Goal: Task Accomplishment & Management: Manage account settings

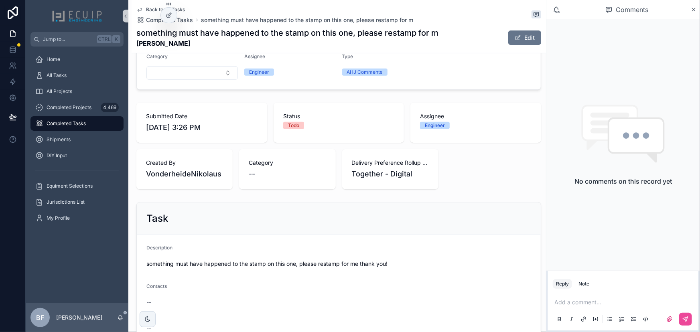
scroll to position [4, 0]
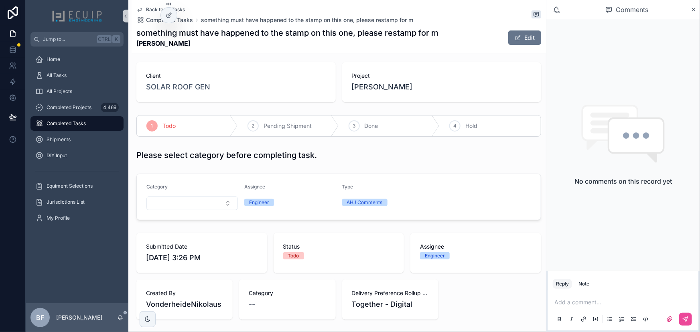
click at [381, 91] on span "[PERSON_NAME]" at bounding box center [382, 86] width 61 height 11
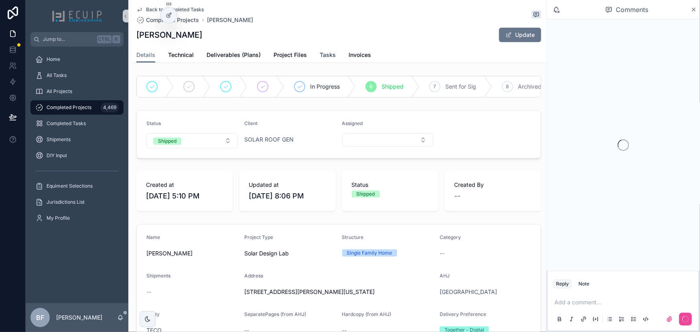
click at [326, 60] on link "Tasks" at bounding box center [328, 56] width 16 height 16
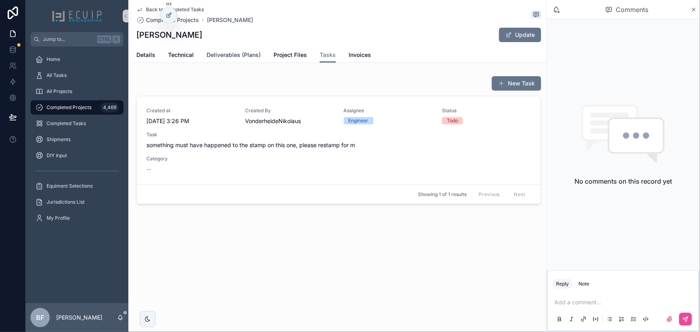
click at [235, 58] on span "Deliverables (Plans)" at bounding box center [233, 55] width 54 height 8
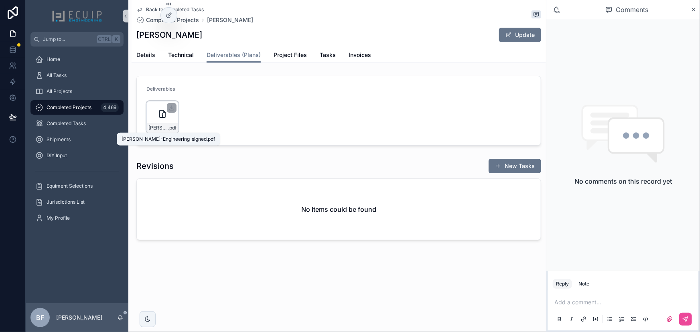
click at [157, 128] on span "Lauren-Litz-Engineering_signed" at bounding box center [158, 128] width 20 height 6
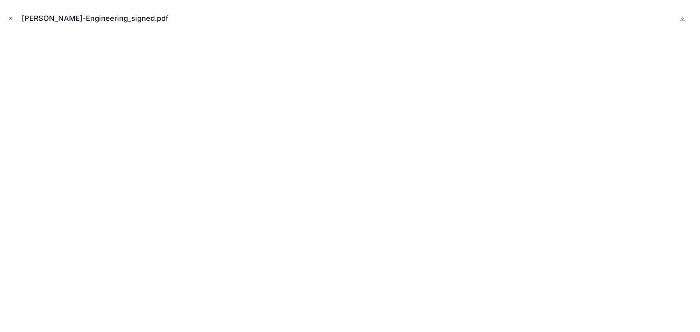
click at [12, 20] on icon "Close modal" at bounding box center [11, 19] width 6 height 6
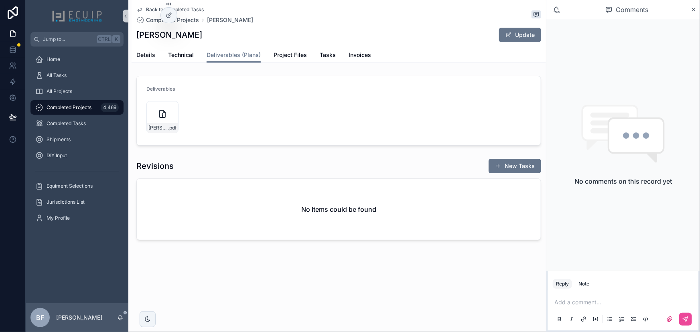
click at [335, 58] on div "Details Technical Deliverables (Plans) Project Files Tasks Invoices" at bounding box center [338, 54] width 404 height 15
click at [328, 57] on span "Tasks" at bounding box center [328, 55] width 16 height 8
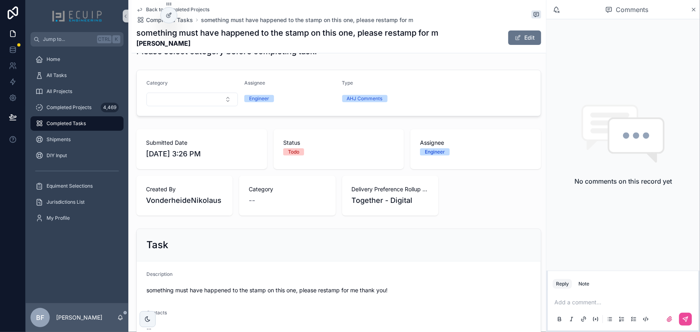
scroll to position [218, 0]
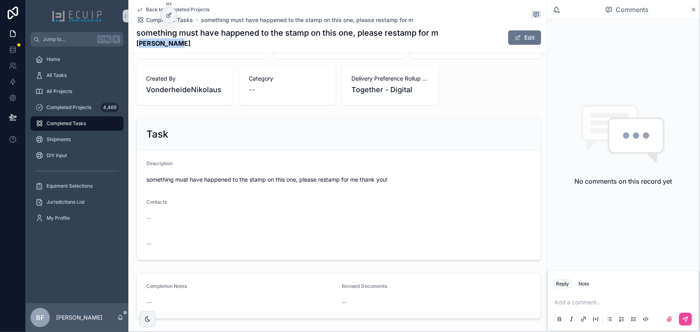
drag, startPoint x: 176, startPoint y: 48, endPoint x: 138, endPoint y: 49, distance: 38.5
click at [138, 49] on div "Back to Completed Projects Completed Tasks something must have happened to the …" at bounding box center [338, 26] width 404 height 53
copy strong "Lauren Litz"
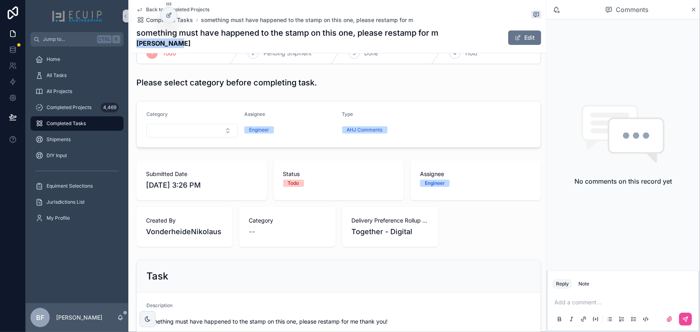
scroll to position [0, 0]
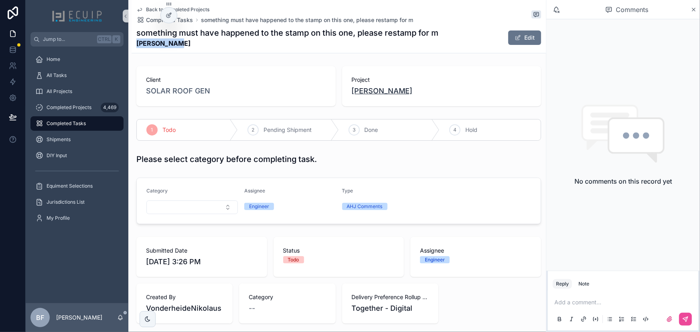
click at [370, 91] on span "Lauren Litz" at bounding box center [382, 90] width 61 height 11
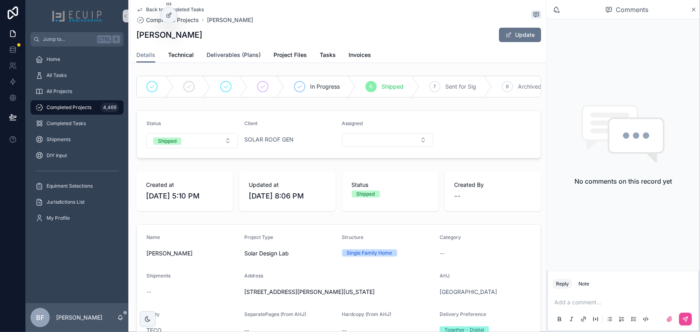
click at [232, 55] on span "Deliverables (Plans)" at bounding box center [233, 55] width 54 height 8
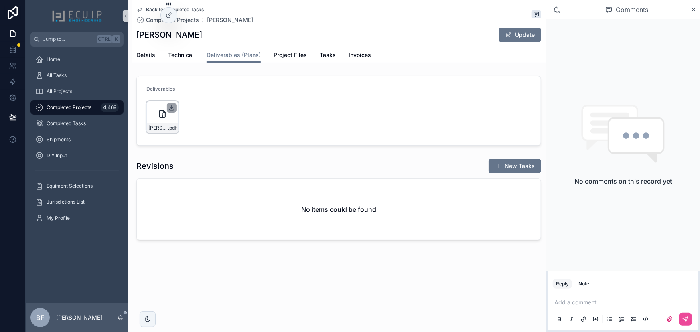
click at [170, 107] on icon "scrollable content" at bounding box center [171, 108] width 6 height 6
click at [326, 51] on span "Tasks" at bounding box center [328, 55] width 16 height 8
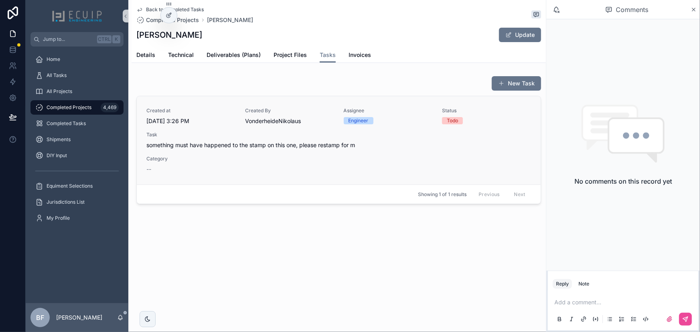
click at [311, 122] on span "VonderheideNikolaus" at bounding box center [289, 121] width 89 height 8
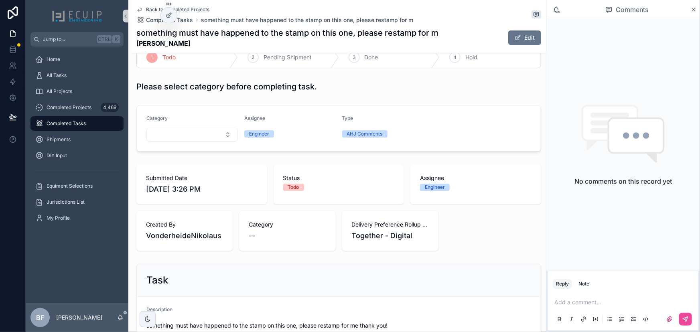
scroll to position [218, 0]
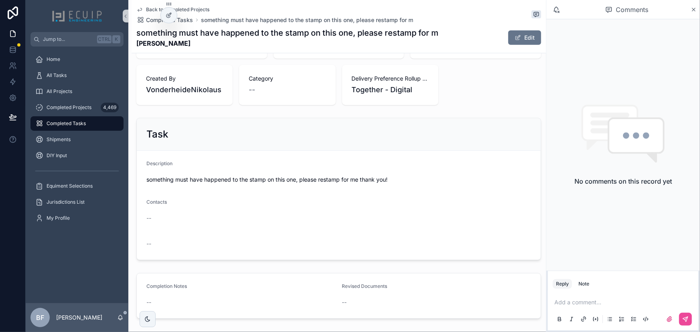
drag, startPoint x: 595, startPoint y: 302, endPoint x: 595, endPoint y: 309, distance: 6.8
click at [595, 302] on p "scrollable content" at bounding box center [624, 302] width 141 height 8
click at [577, 281] on span "[PERSON_NAME]" at bounding box center [616, 281] width 97 height 8
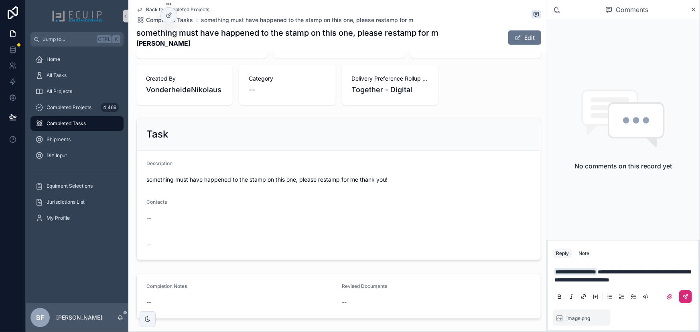
click at [687, 297] on icon "scrollable content" at bounding box center [685, 296] width 6 height 6
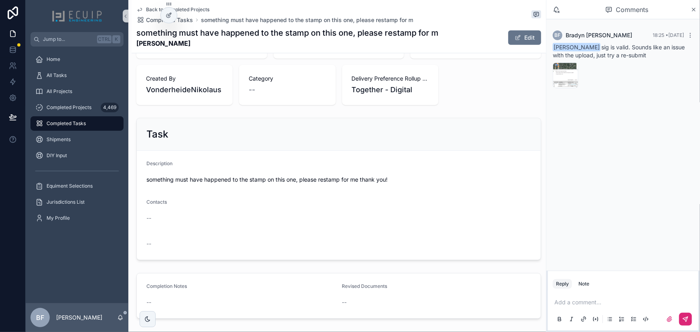
scroll to position [0, 0]
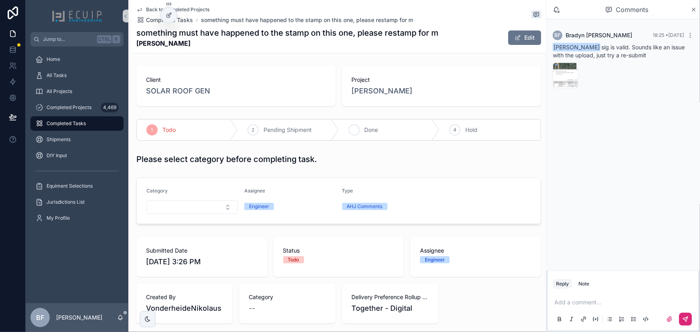
click at [370, 125] on div "3 Done" at bounding box center [389, 129] width 101 height 21
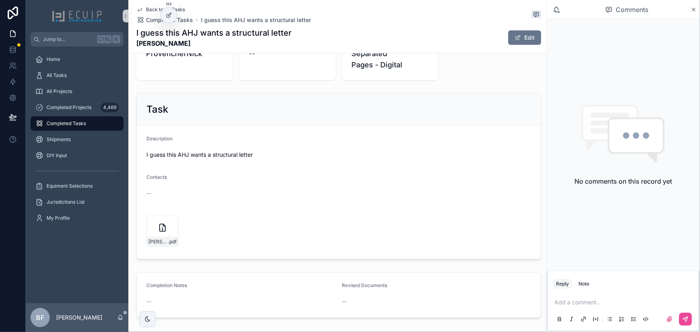
scroll to position [255, 0]
click at [168, 220] on icon "scrollable content" at bounding box center [171, 221] width 6 height 6
drag, startPoint x: 515, startPoint y: 41, endPoint x: 519, endPoint y: 60, distance: 19.4
click at [515, 41] on button "Edit" at bounding box center [524, 37] width 33 height 14
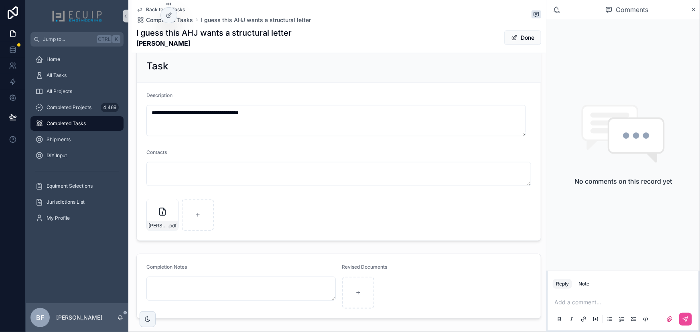
scroll to position [340, 0]
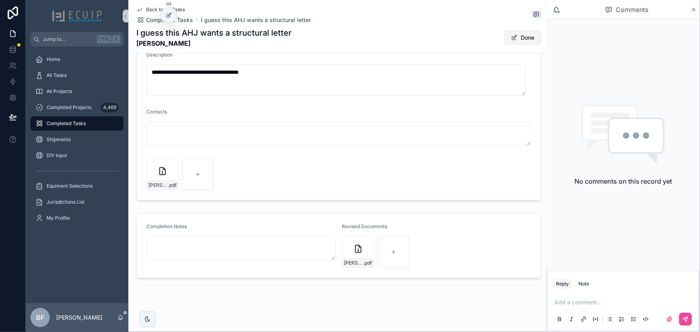
click at [513, 39] on button "Done" at bounding box center [522, 37] width 37 height 14
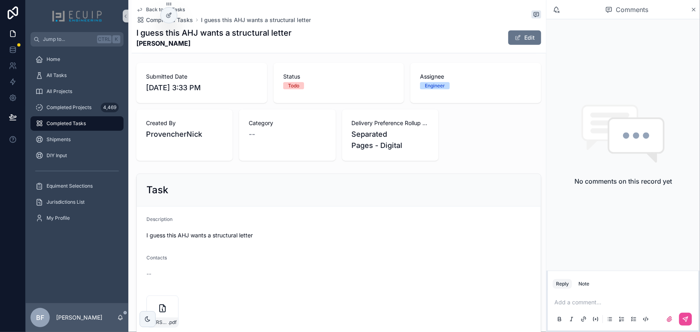
scroll to position [0, 0]
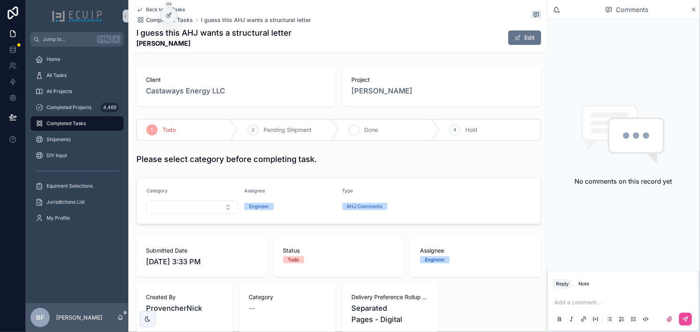
click at [381, 129] on div "3 Done" at bounding box center [389, 129] width 101 height 21
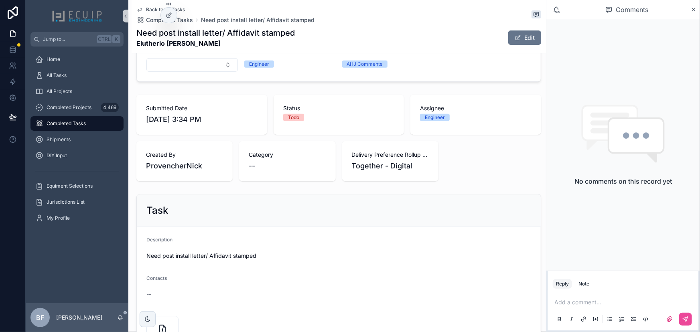
scroll to position [255, 0]
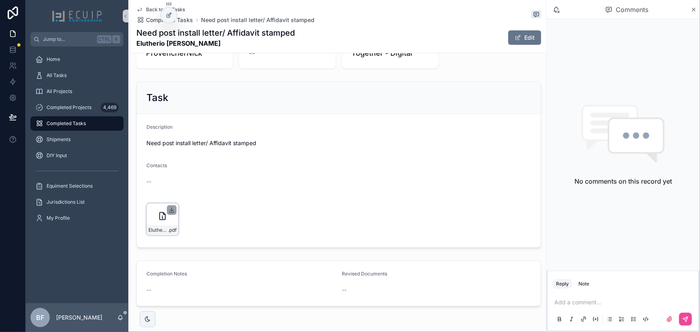
click at [170, 207] on icon "scrollable content" at bounding box center [171, 210] width 6 height 6
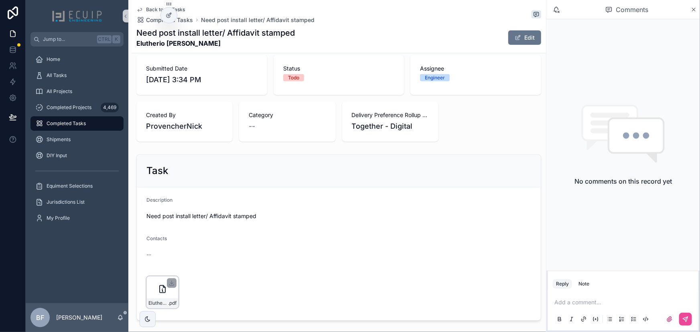
scroll to position [0, 0]
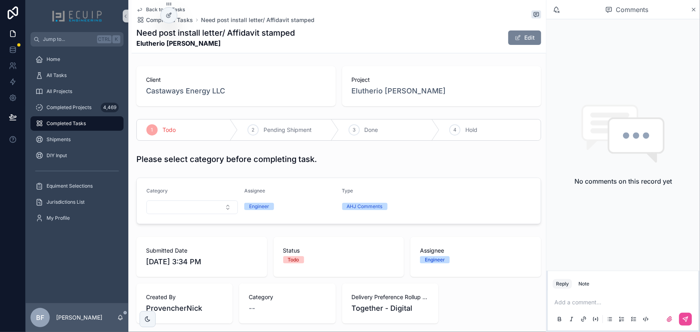
click at [522, 37] on button "Edit" at bounding box center [524, 37] width 33 height 14
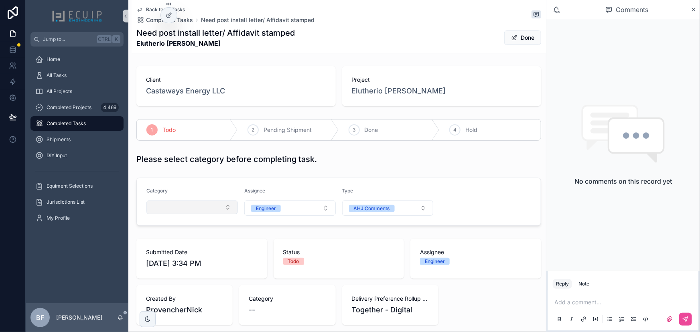
click at [198, 210] on button "Select Button" at bounding box center [191, 207] width 91 height 14
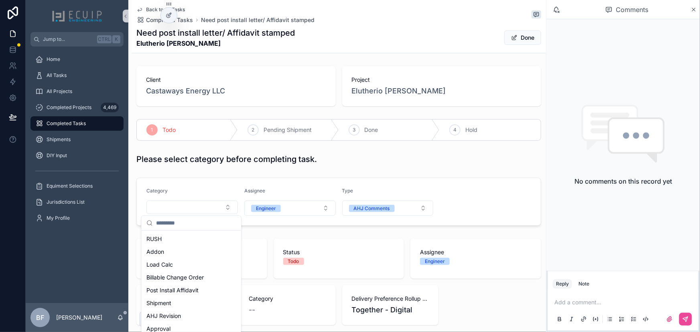
scroll to position [146, 0]
click at [190, 271] on span "Post Install Affidavit" at bounding box center [172, 273] width 52 height 8
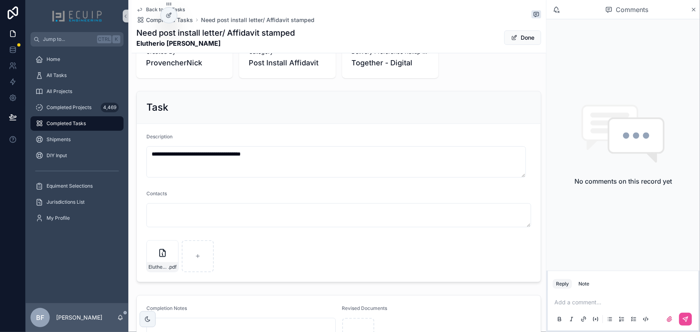
scroll to position [328, 0]
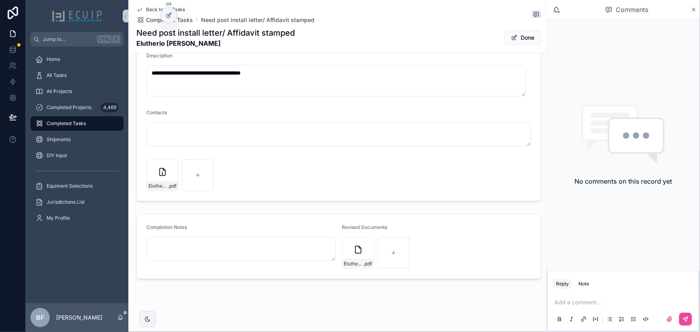
drag, startPoint x: 533, startPoint y: 37, endPoint x: 535, endPoint y: 44, distance: 7.0
click at [533, 37] on button "Done" at bounding box center [522, 37] width 37 height 14
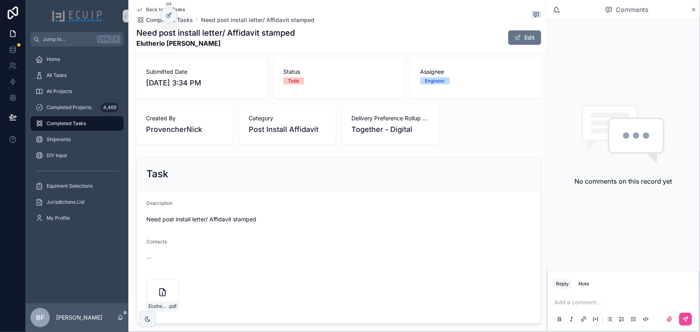
scroll to position [17, 0]
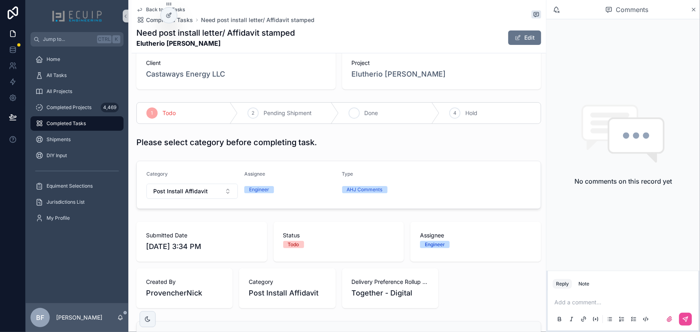
click at [373, 112] on span "Done" at bounding box center [371, 113] width 14 height 8
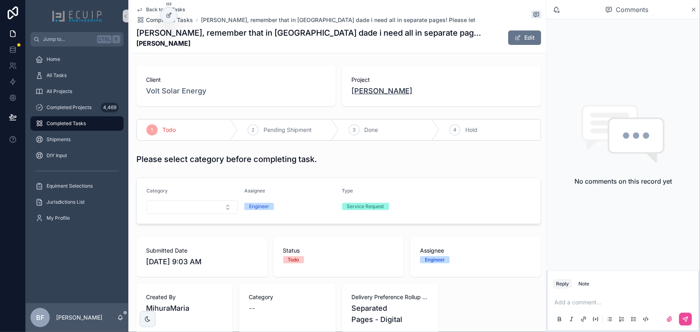
click at [373, 90] on span "David Bello" at bounding box center [382, 90] width 61 height 11
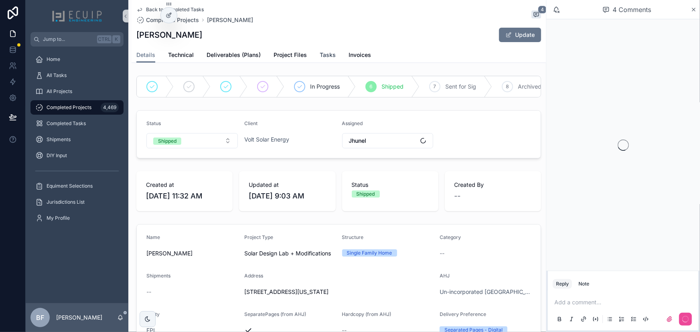
click at [326, 53] on span "Tasks" at bounding box center [328, 55] width 16 height 8
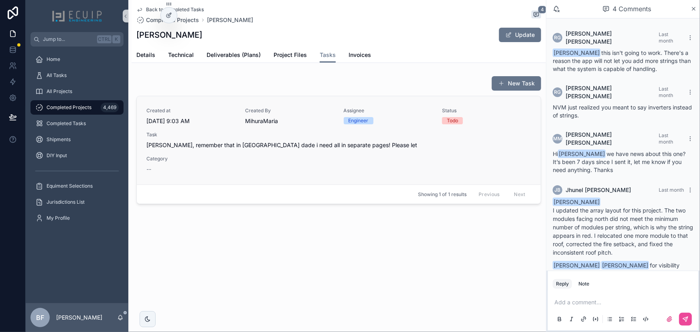
click at [328, 176] on link "Created at 10/1/2025 9:03 AM Created By MihuraMaria Assignee Engineer Status To…" at bounding box center [339, 140] width 404 height 88
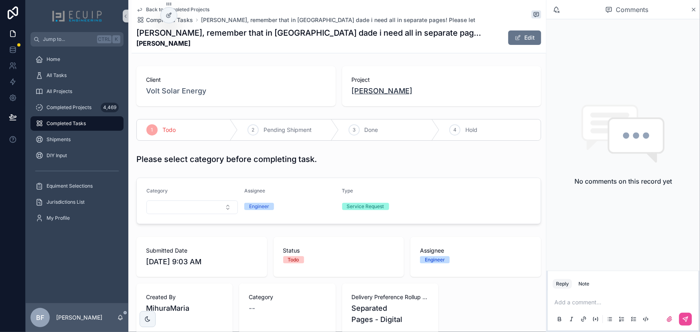
click at [375, 93] on span "[PERSON_NAME]" at bounding box center [382, 90] width 61 height 11
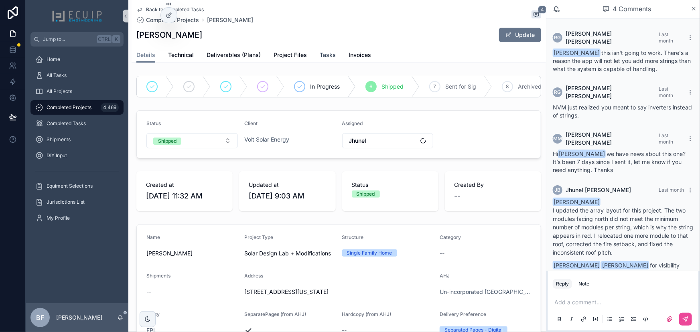
click at [332, 55] on span "Tasks" at bounding box center [328, 55] width 16 height 8
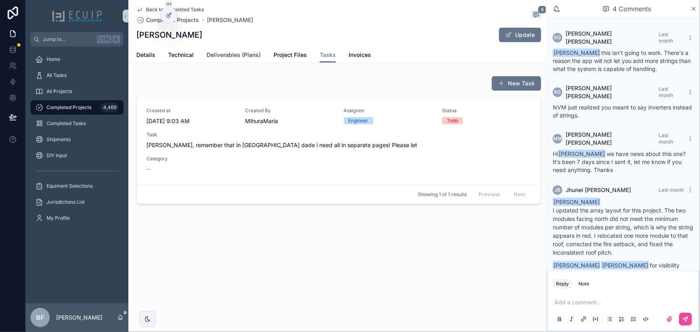
click at [243, 55] on span "Deliverables (Plans)" at bounding box center [233, 55] width 54 height 8
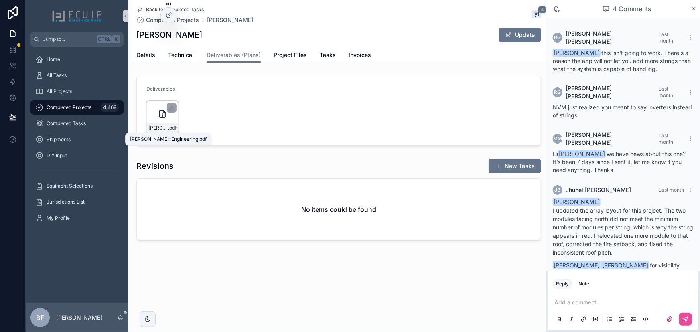
click at [166, 129] on span "David-Bello-Engineering" at bounding box center [158, 128] width 20 height 6
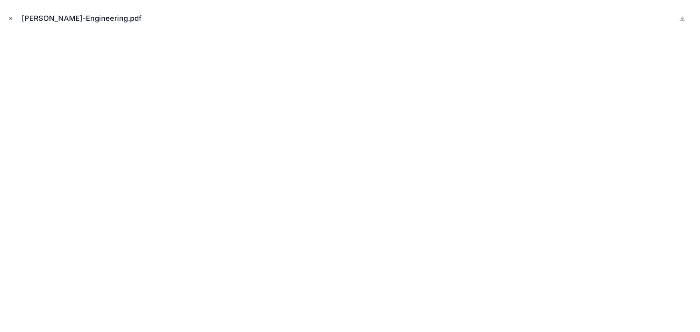
click at [8, 19] on icon "Close modal" at bounding box center [11, 19] width 6 height 6
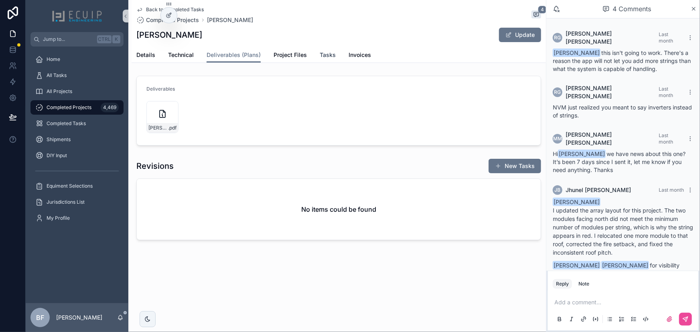
drag, startPoint x: 325, startPoint y: 56, endPoint x: 332, endPoint y: 64, distance: 10.8
click at [325, 56] on span "Tasks" at bounding box center [328, 55] width 16 height 8
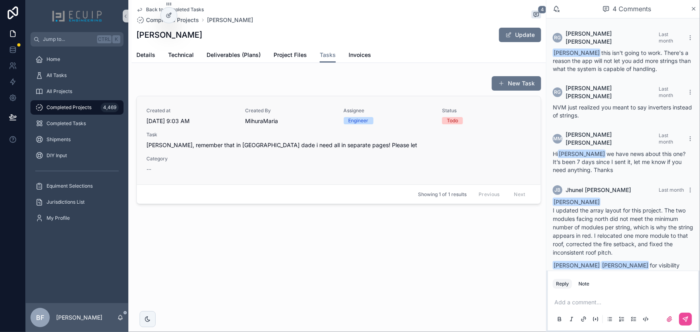
click at [317, 138] on div "Task Ryan, remember that in miami dade i need all in separate pages! Please let" at bounding box center [338, 140] width 384 height 18
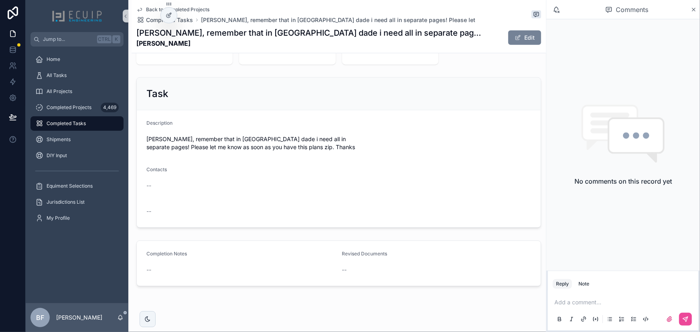
click at [521, 32] on button "Edit" at bounding box center [524, 37] width 33 height 14
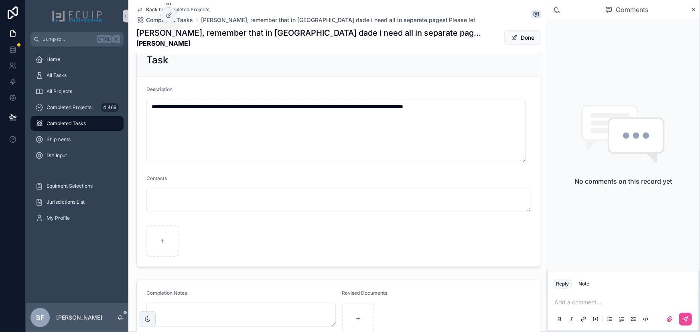
scroll to position [372, 0]
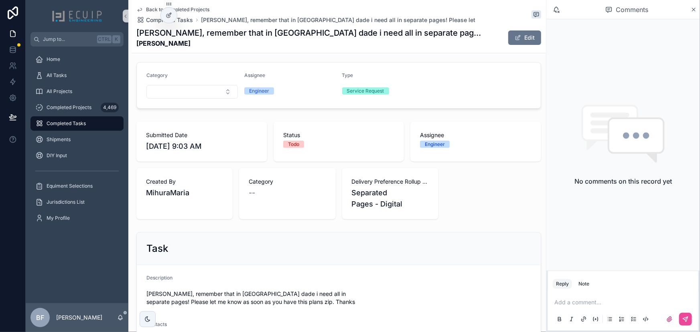
scroll to position [255, 0]
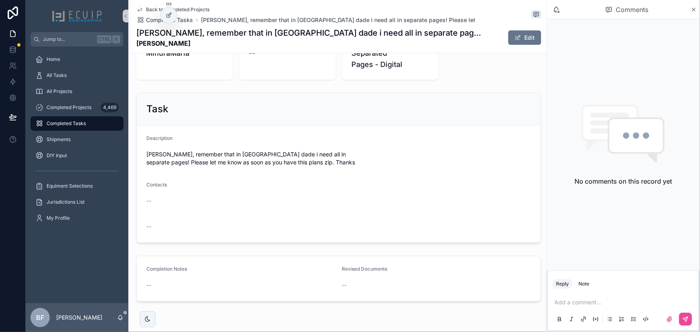
click at [526, 46] on div "[PERSON_NAME], remember that in [GEOGRAPHIC_DATA] dade i need all in separate p…" at bounding box center [338, 37] width 404 height 21
click at [524, 38] on button "Edit" at bounding box center [524, 37] width 33 height 14
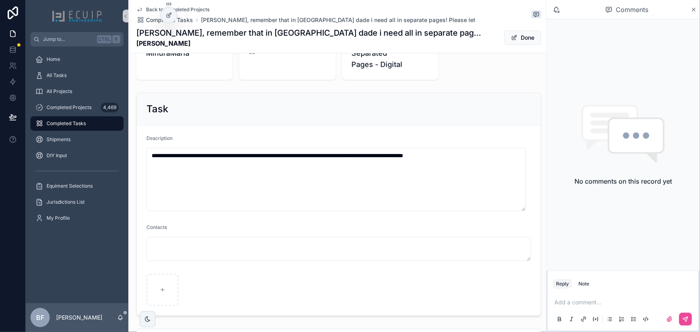
scroll to position [372, 0]
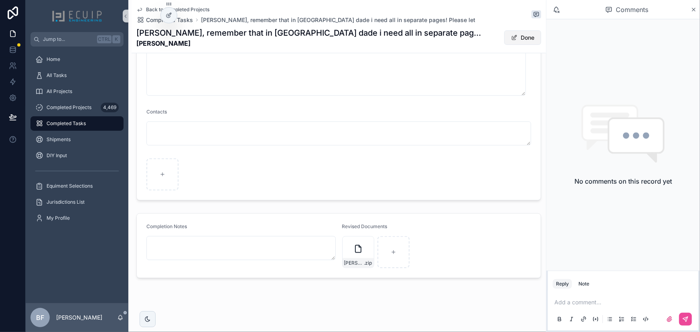
click at [508, 32] on button "Done" at bounding box center [522, 37] width 37 height 14
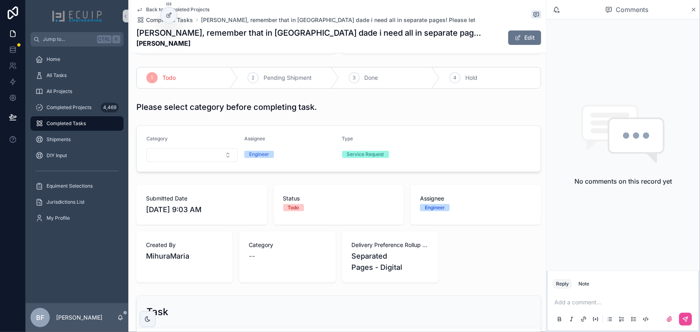
scroll to position [3, 0]
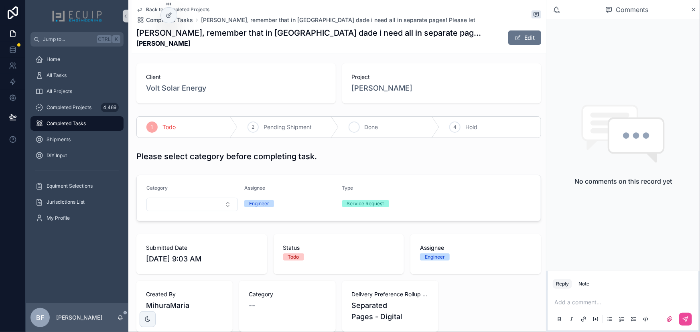
click at [370, 123] on span "Done" at bounding box center [371, 127] width 14 height 8
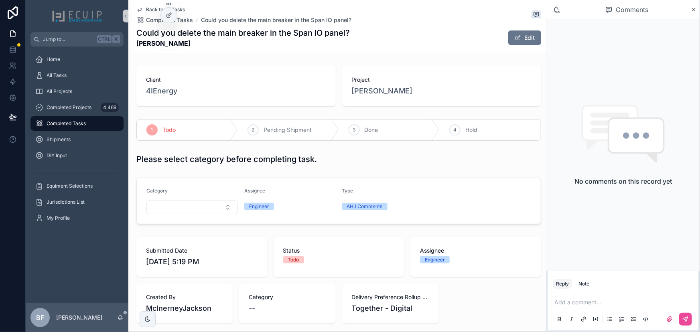
drag, startPoint x: 202, startPoint y: 44, endPoint x: 109, endPoint y: 48, distance: 93.9
click at [109, 48] on div "Jump to... Ctrl K Home All Tasks All Projects Completed Projects 4,469 Complete…" at bounding box center [363, 166] width 674 height 332
click at [387, 87] on span "[PERSON_NAME]" at bounding box center [382, 90] width 61 height 11
click at [276, 132] on span "Pending Shipment" at bounding box center [287, 130] width 48 height 8
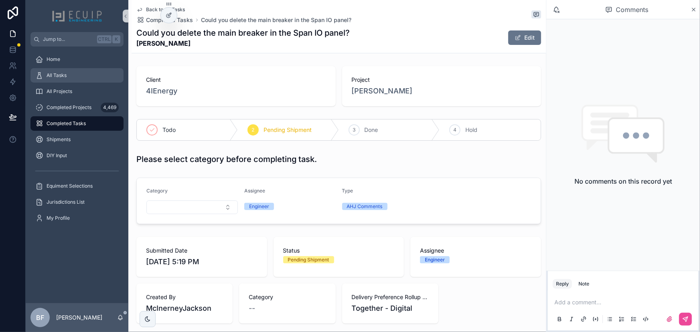
click at [69, 70] on div "All Tasks" at bounding box center [76, 75] width 83 height 13
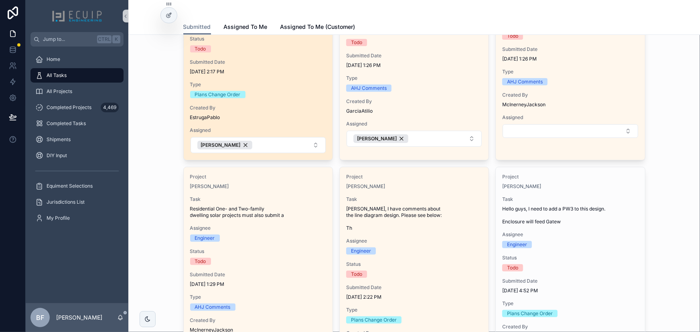
scroll to position [146, 0]
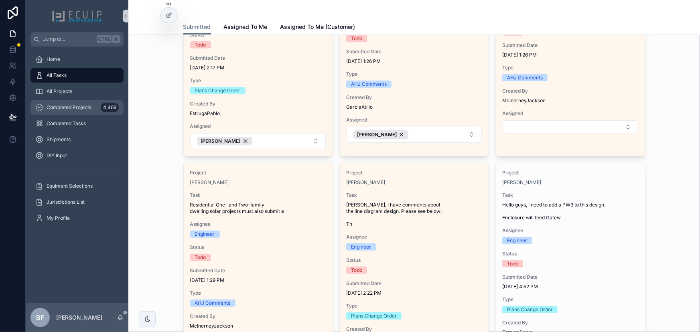
click at [68, 101] on div "Completed Projects 4,469" at bounding box center [76, 107] width 83 height 13
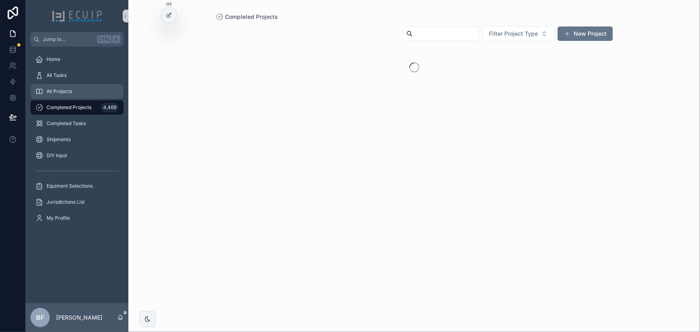
click at [70, 93] on span "All Projects" at bounding box center [60, 91] width 26 height 6
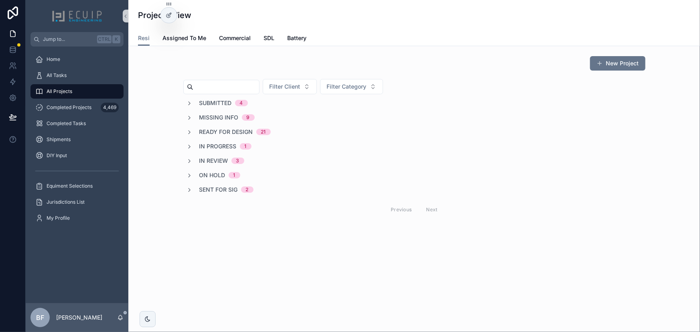
click at [194, 100] on div "Submitted 4" at bounding box center [216, 103] width 61 height 8
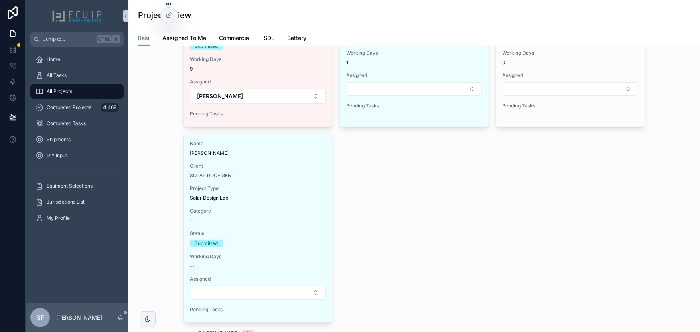
scroll to position [36, 0]
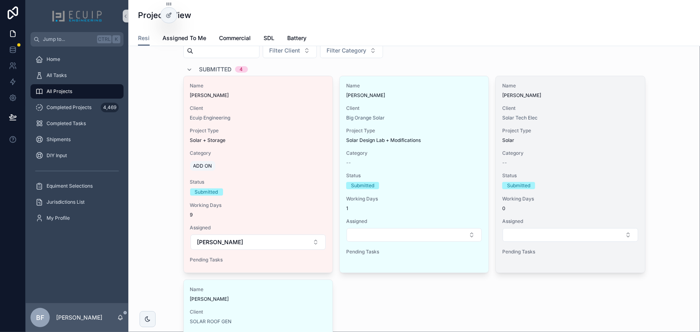
click at [575, 102] on div "Name Michael Fernandez Client Solar Tech Elec Project Type Solar Category -- St…" at bounding box center [569, 170] width 149 height 188
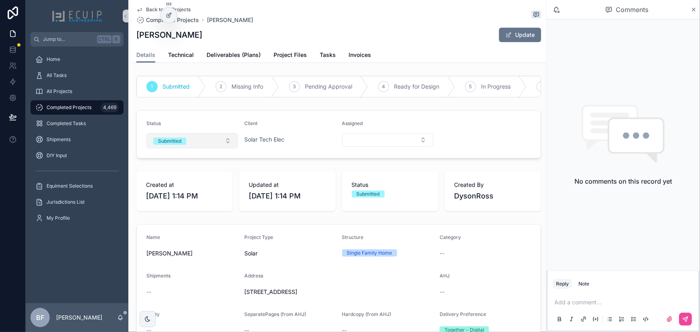
drag, startPoint x: 182, startPoint y: 160, endPoint x: 191, endPoint y: 150, distance: 14.5
click at [183, 158] on form "Status Submitted Client Solar Tech Elec Assigned" at bounding box center [339, 134] width 404 height 47
click at [192, 148] on button "Submitted" at bounding box center [191, 140] width 91 height 15
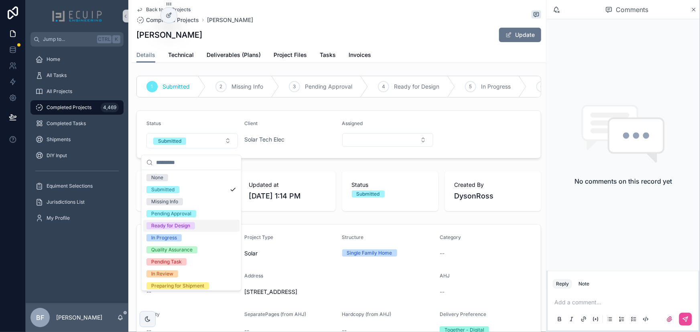
click at [174, 222] on div "Ready for Design" at bounding box center [170, 225] width 39 height 7
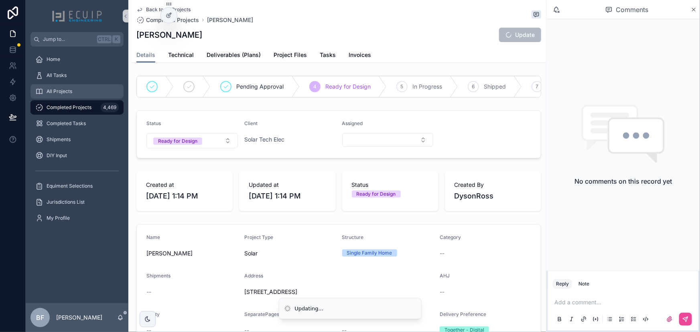
click at [85, 91] on div "All Projects" at bounding box center [76, 91] width 83 height 13
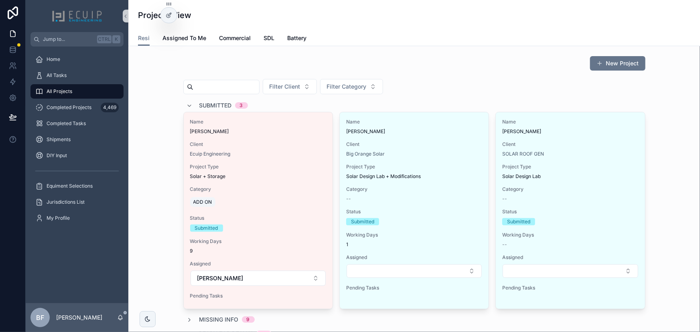
click at [229, 103] on span "Submitted" at bounding box center [215, 105] width 32 height 8
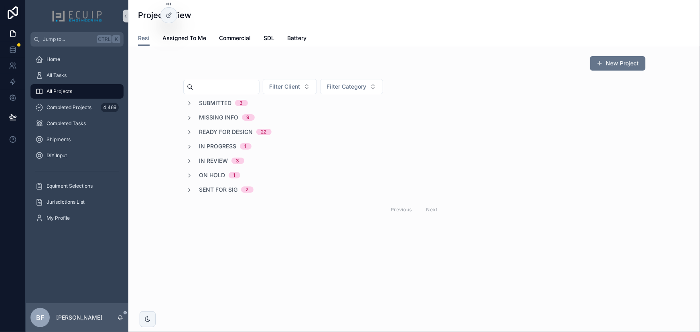
click at [220, 157] on span "In Review" at bounding box center [213, 161] width 29 height 8
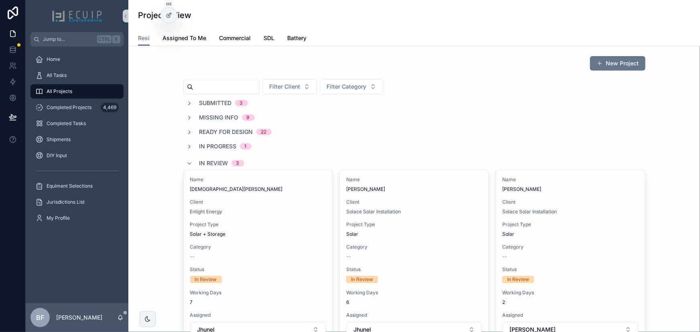
click at [220, 157] on div "In Review 3" at bounding box center [221, 163] width 45 height 13
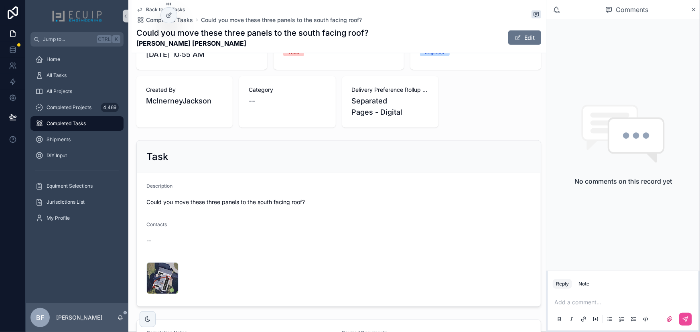
scroll to position [294, 0]
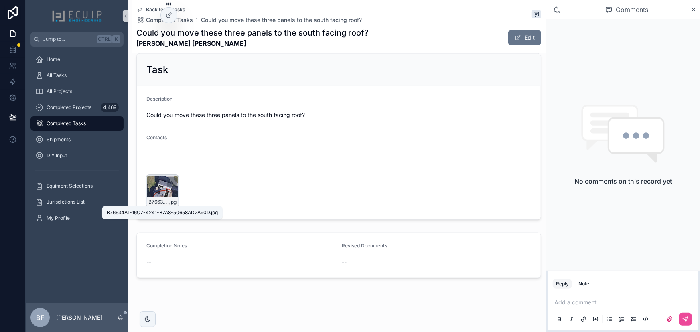
click at [166, 194] on div "B76634A1-16C7-4241-B7A8-50658AD2A90D .jpg" at bounding box center [162, 191] width 32 height 32
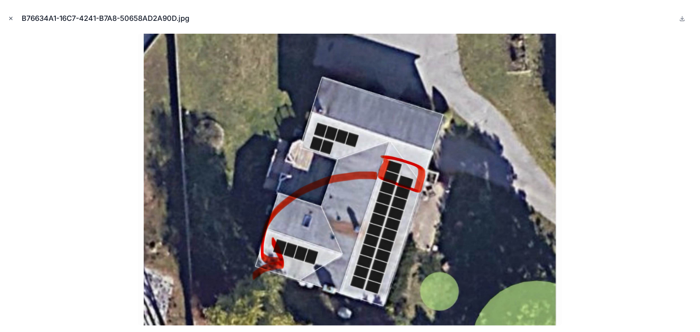
click at [13, 17] on icon "Close modal" at bounding box center [11, 19] width 6 height 6
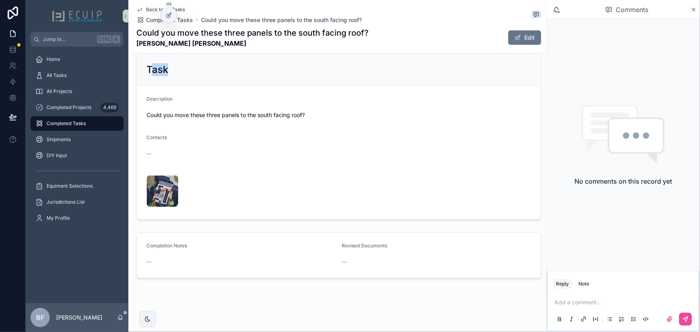
drag, startPoint x: 190, startPoint y: 55, endPoint x: 149, endPoint y: 54, distance: 40.9
click at [149, 54] on div "Task" at bounding box center [339, 70] width 404 height 32
click at [184, 44] on strong "[PERSON_NAME] [PERSON_NAME]" at bounding box center [252, 43] width 232 height 10
drag, startPoint x: 185, startPoint y: 42, endPoint x: 136, endPoint y: 42, distance: 48.9
click at [136, 42] on strong "[PERSON_NAME] [PERSON_NAME]" at bounding box center [252, 43] width 232 height 10
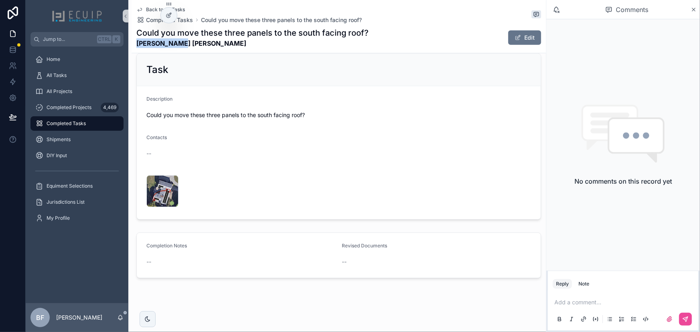
copy strong "[PERSON_NAME] [PERSON_NAME]"
click at [161, 194] on div "B76634A1-16C7-4241-B7A8-50658AD2A90D .jpg" at bounding box center [162, 191] width 32 height 32
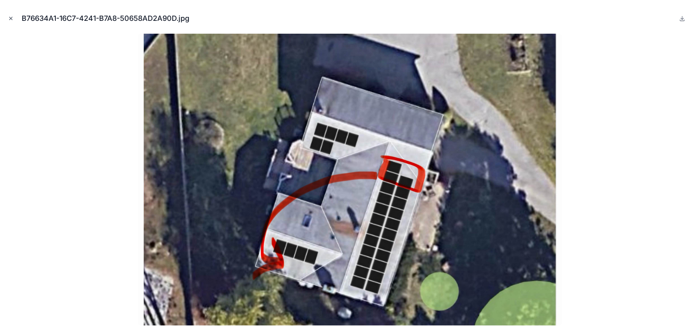
click at [12, 22] on button "Close modal" at bounding box center [10, 18] width 9 height 9
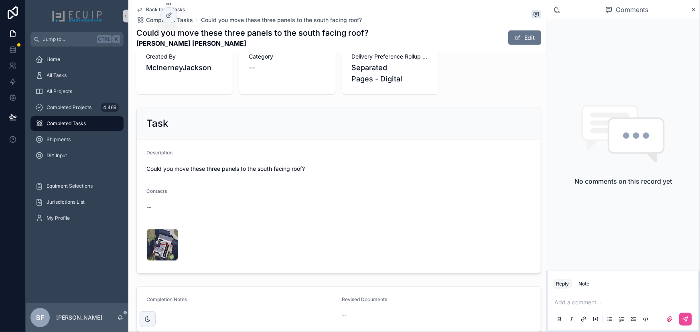
scroll to position [294, 0]
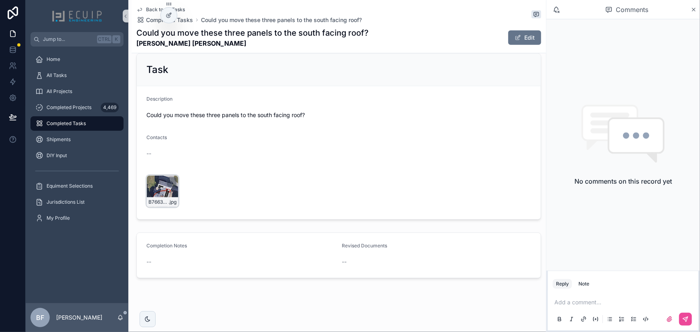
click at [158, 199] on span "B76634A1-16C7-4241-B7A8-50658AD2A90D" at bounding box center [158, 202] width 20 height 6
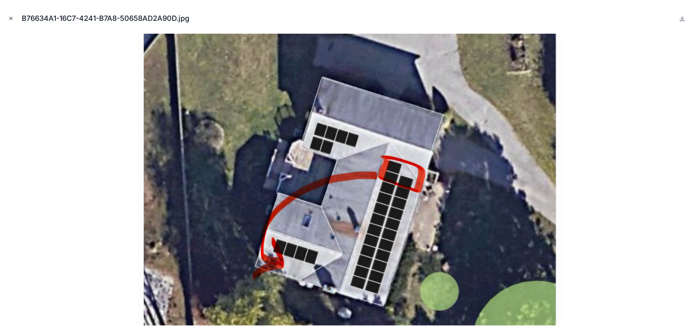
click at [13, 19] on icon "Close modal" at bounding box center [11, 19] width 6 height 6
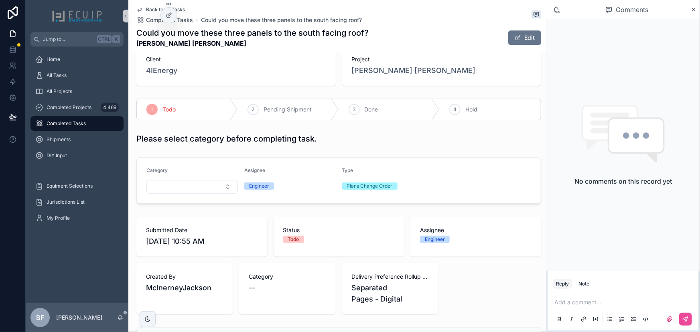
scroll to position [3, 0]
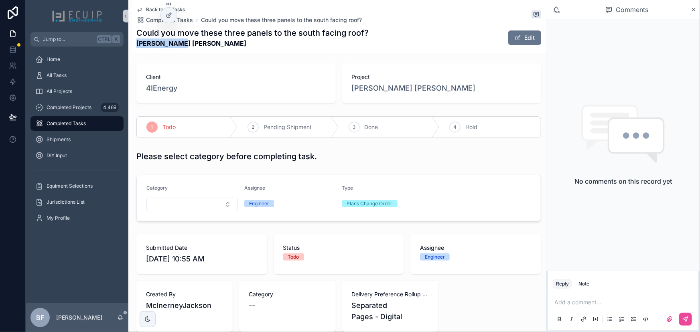
drag, startPoint x: 192, startPoint y: 45, endPoint x: 128, endPoint y: 44, distance: 64.2
click at [128, 44] on div "Back to All Tasks Completed Tasks Could you move these three panels to the sout…" at bounding box center [336, 310] width 417 height 627
copy strong "Stan Matthew"
click at [256, 80] on span "Client" at bounding box center [236, 77] width 180 height 8
click at [361, 94] on div "Project Stan Matthew" at bounding box center [441, 83] width 199 height 40
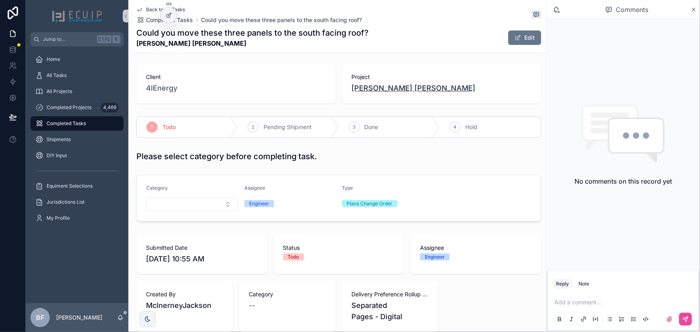
click at [365, 85] on span "Stan Matthew" at bounding box center [414, 88] width 124 height 11
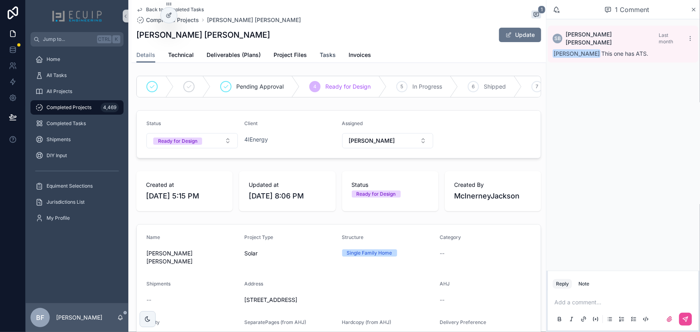
click at [320, 55] on span "Tasks" at bounding box center [328, 55] width 16 height 8
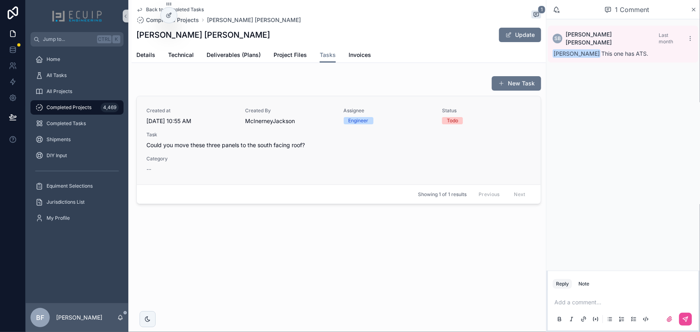
click at [315, 131] on span "Task" at bounding box center [338, 134] width 384 height 6
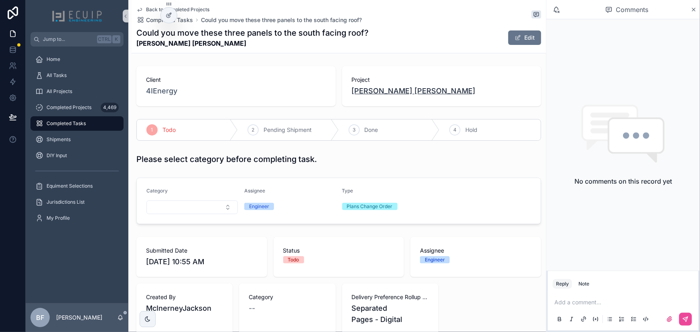
click at [366, 91] on span "Stan Matthew" at bounding box center [414, 90] width 124 height 11
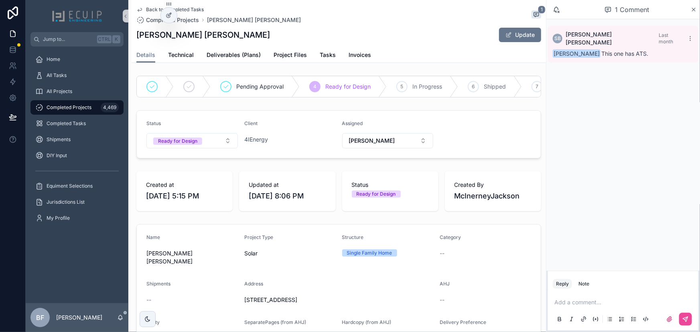
drag, startPoint x: 261, startPoint y: 70, endPoint x: 266, endPoint y: 69, distance: 5.0
click at [289, 57] on span "Project Files" at bounding box center [289, 55] width 33 height 8
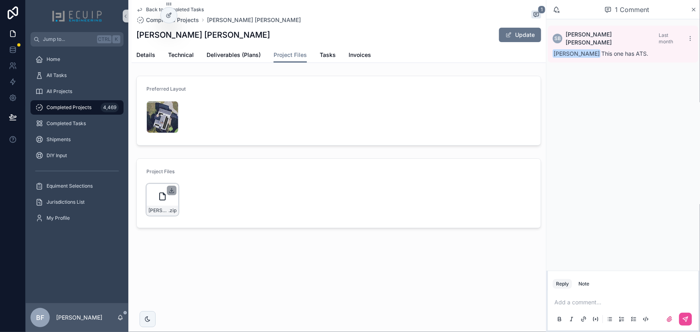
click at [171, 189] on icon "scrollable content" at bounding box center [171, 190] width 6 height 6
click at [170, 190] on icon "scrollable content" at bounding box center [171, 190] width 6 height 6
click at [141, 45] on div "Back to Completed Tasks Completed Projects Stan Matthew 1 Stan Matthew Update" at bounding box center [338, 23] width 404 height 47
click at [146, 52] on span "Details" at bounding box center [145, 55] width 19 height 8
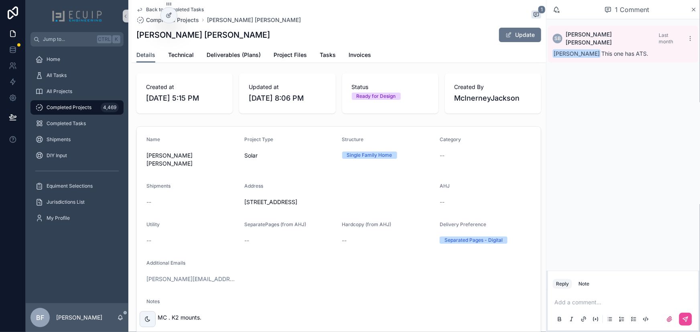
scroll to position [218, 0]
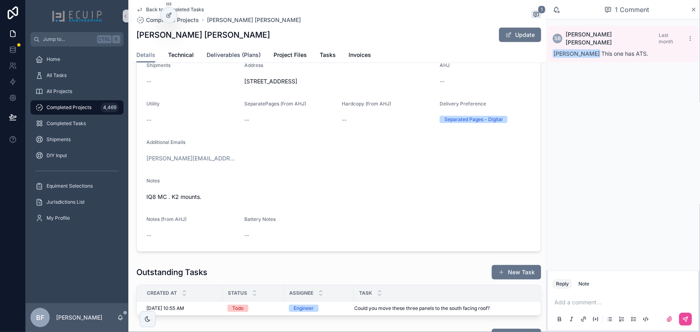
click at [252, 55] on span "Deliverables (Plans)" at bounding box center [233, 55] width 54 height 8
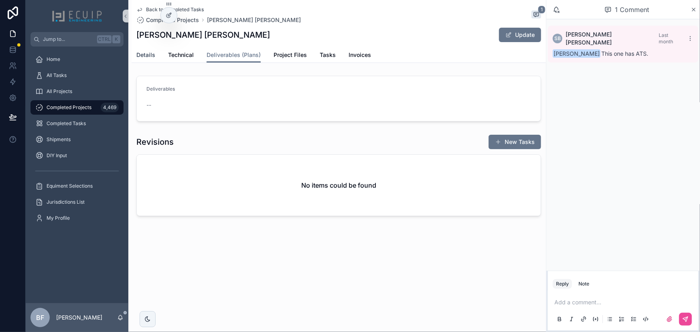
click at [148, 57] on span "Details" at bounding box center [145, 55] width 19 height 8
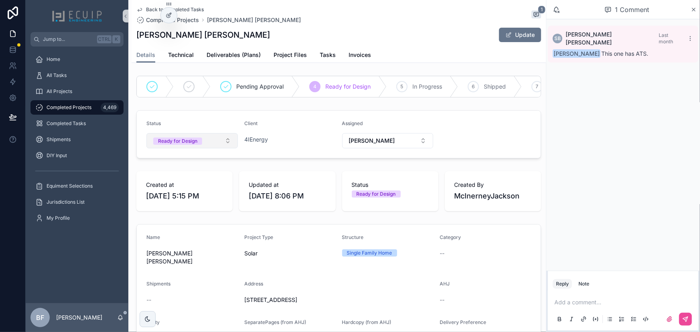
click at [203, 148] on button "Ready for Design" at bounding box center [191, 140] width 91 height 15
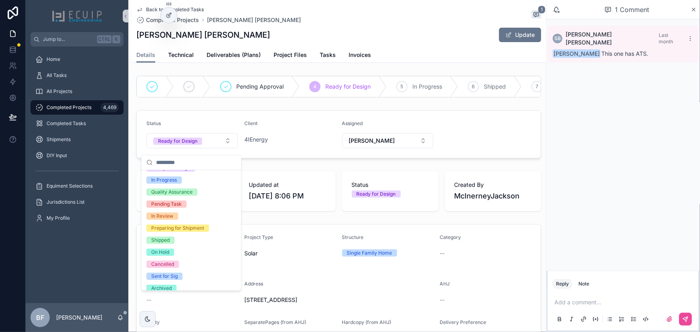
scroll to position [63, 0]
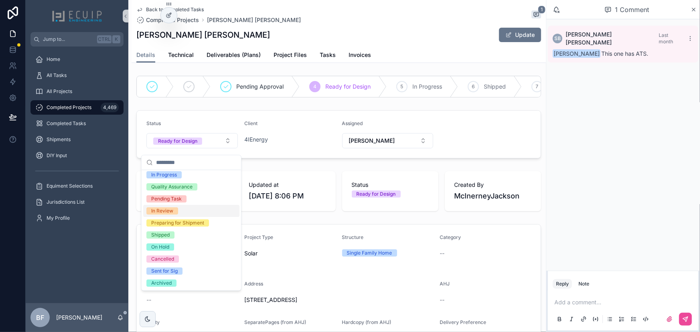
click at [172, 207] on div "In Review" at bounding box center [162, 210] width 22 height 7
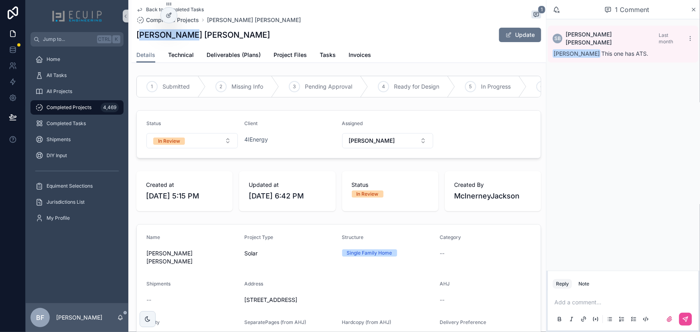
drag, startPoint x: 204, startPoint y: 36, endPoint x: 140, endPoint y: 42, distance: 64.8
click at [140, 42] on div "Stan Matthew Update" at bounding box center [338, 34] width 404 height 15
click at [134, 39] on div "Back to Completed Tasks Completed Projects Stan Matthew 1 Stan Matthew Update D…" at bounding box center [338, 31] width 414 height 63
drag, startPoint x: 165, startPoint y: 35, endPoint x: 201, endPoint y: 36, distance: 35.7
click at [201, 36] on div "Back to Completed Tasks Completed Projects Stan Matthew 1 Stan Matthew Update D…" at bounding box center [338, 31] width 414 height 63
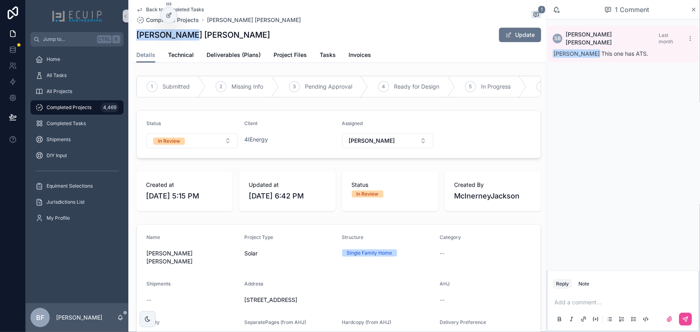
copy h1 "Stan Matthew"
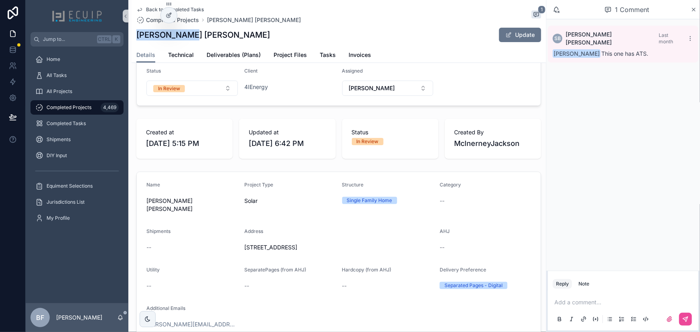
scroll to position [0, 0]
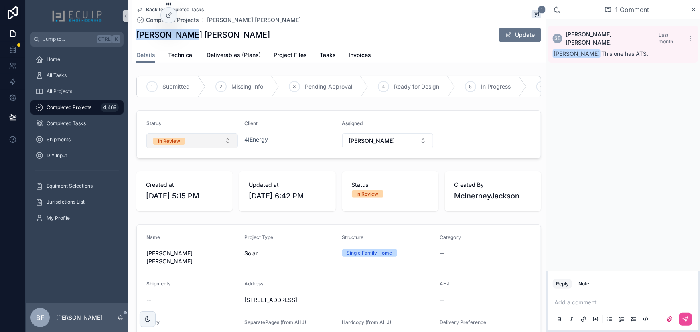
click at [184, 140] on button "In Review" at bounding box center [191, 140] width 91 height 15
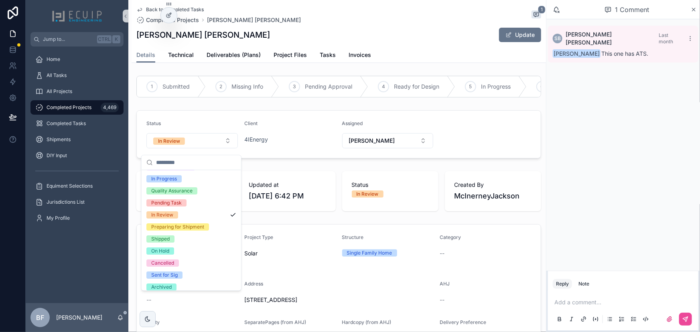
scroll to position [63, 0]
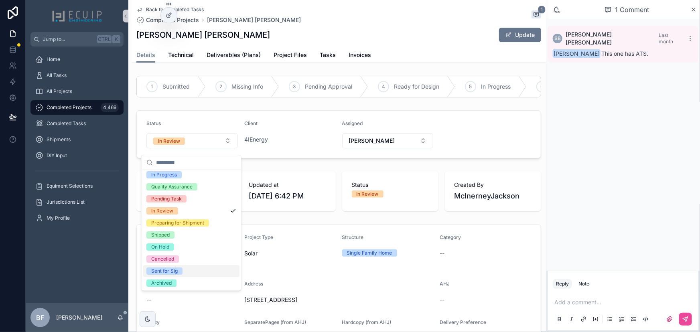
click at [174, 269] on div "Sent for Sig" at bounding box center [164, 270] width 26 height 7
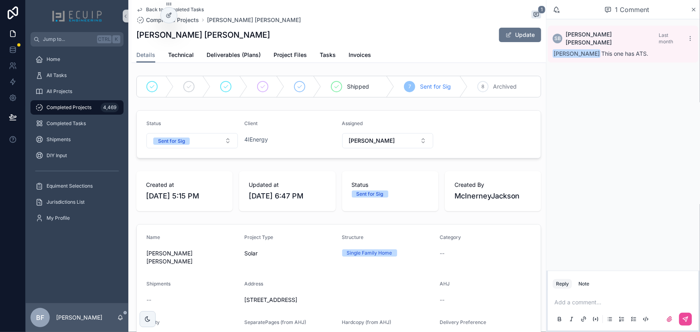
drag, startPoint x: 571, startPoint y: 299, endPoint x: 580, endPoint y: 303, distance: 9.8
click at [572, 299] on p "scrollable content" at bounding box center [624, 302] width 141 height 8
click at [600, 287] on span "sherri@ecuip.com" at bounding box center [639, 289] width 143 height 8
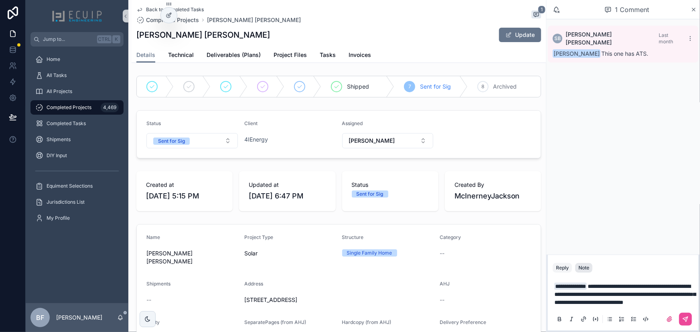
click at [588, 265] on div "Note" at bounding box center [583, 268] width 11 height 6
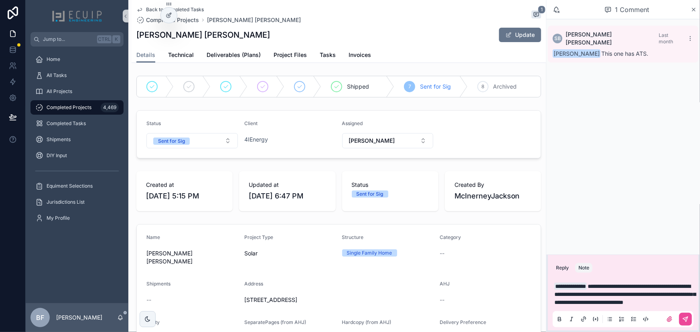
click at [571, 285] on span "**********" at bounding box center [624, 294] width 141 height 22
click at [629, 293] on span "**********" at bounding box center [624, 294] width 141 height 22
click at [632, 298] on p "**********" at bounding box center [624, 294] width 141 height 24
click at [633, 304] on p "**********" at bounding box center [624, 294] width 141 height 24
click at [690, 319] on button "scrollable content" at bounding box center [685, 319] width 13 height 13
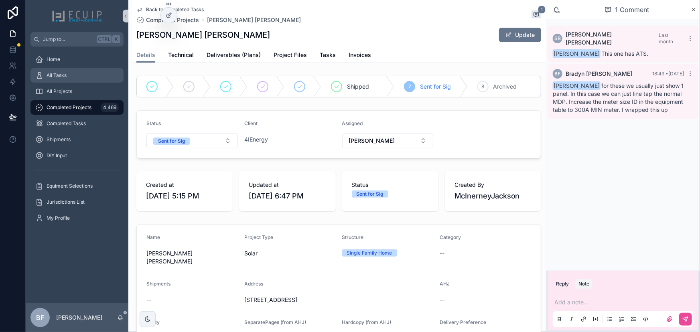
drag, startPoint x: 67, startPoint y: 71, endPoint x: 126, endPoint y: 102, distance: 66.5
click at [67, 71] on div "All Tasks" at bounding box center [76, 75] width 83 height 13
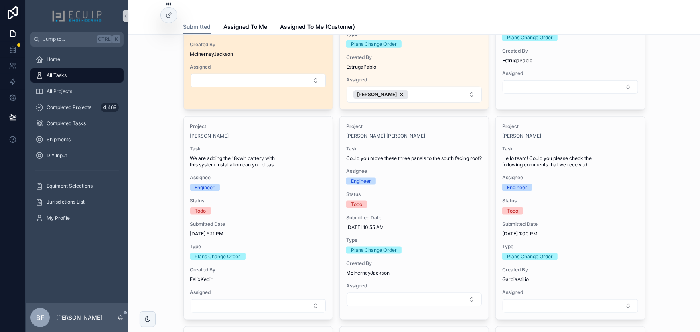
scroll to position [437, 0]
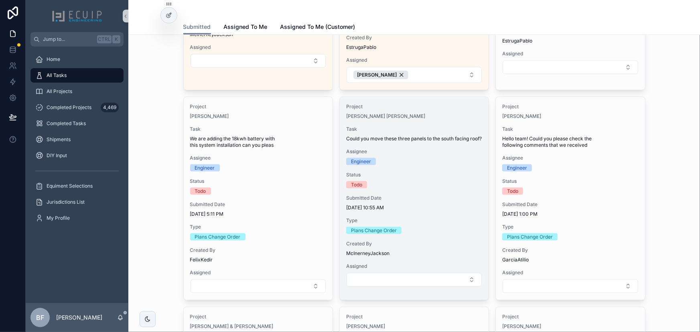
click at [436, 116] on div "Stan Matthew" at bounding box center [414, 116] width 136 height 6
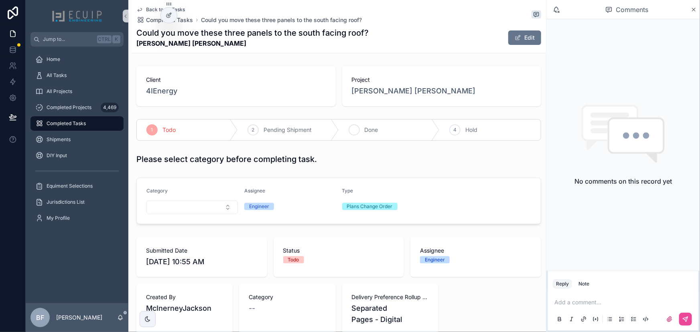
click at [376, 125] on div "3 Done" at bounding box center [389, 129] width 101 height 21
click at [73, 68] on link "All Tasks" at bounding box center [76, 75] width 93 height 14
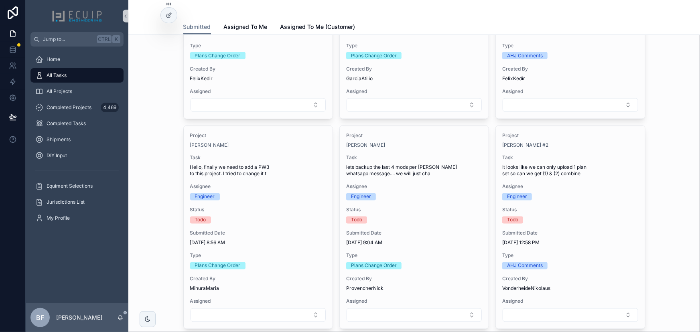
scroll to position [619, 0]
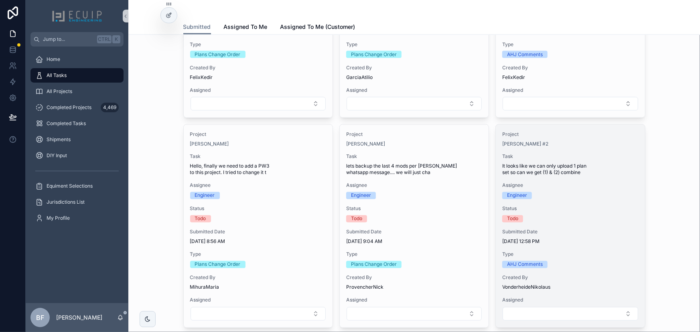
click at [576, 154] on span "Task" at bounding box center [570, 157] width 136 height 6
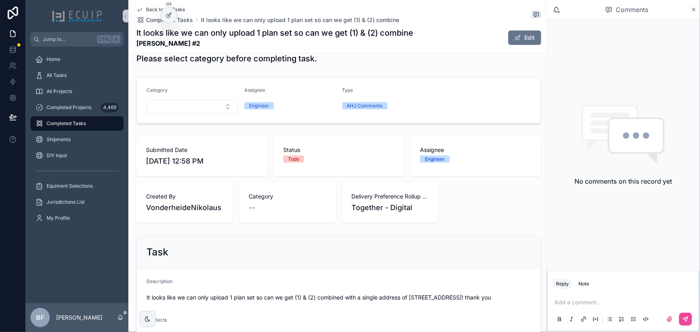
scroll to position [109, 0]
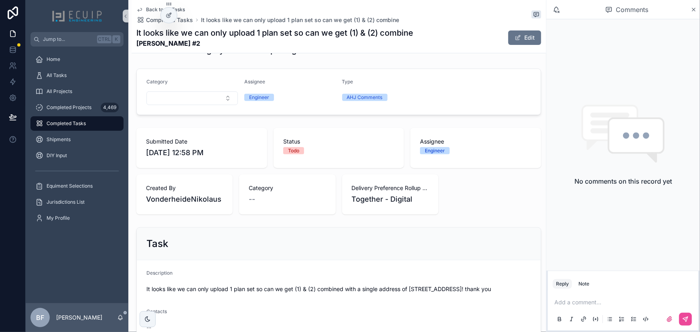
click at [570, 297] on div "Add a comment..." at bounding box center [622, 310] width 141 height 34
click at [616, 300] on p "scrollable content" at bounding box center [624, 302] width 141 height 8
click at [594, 289] on span "nik@solarroofgen.com" at bounding box center [616, 289] width 97 height 8
click at [313, 157] on div "Status Todo" at bounding box center [338, 148] width 131 height 40
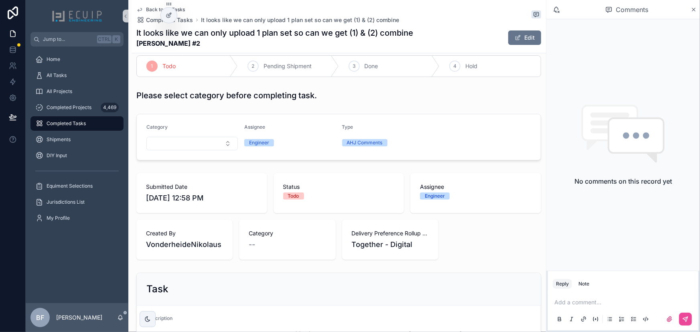
scroll to position [0, 0]
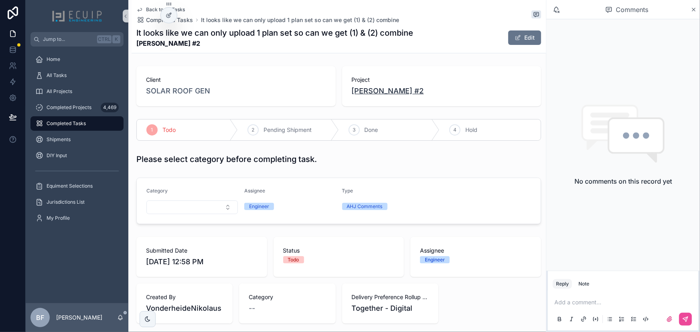
click at [362, 95] on span "Eric Wills #2" at bounding box center [388, 90] width 72 height 11
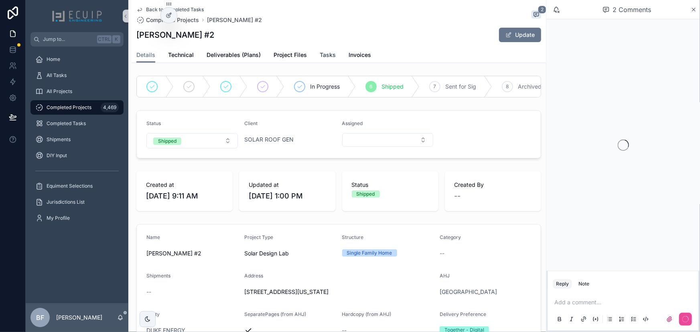
drag, startPoint x: 322, startPoint y: 55, endPoint x: 335, endPoint y: 58, distance: 13.6
click at [322, 55] on span "Tasks" at bounding box center [328, 55] width 16 height 8
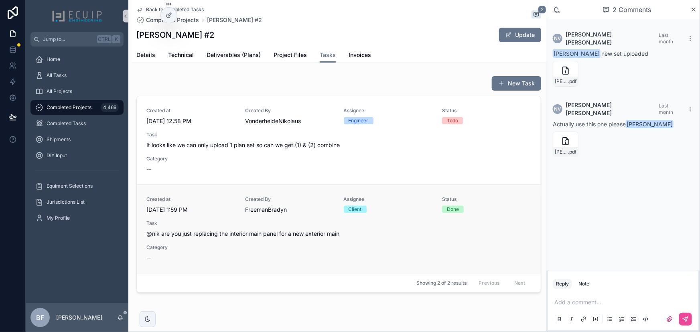
click at [406, 239] on div "Created at 9/16/2025 1:59 PM Created By FreemanBradyn Assignee Client Status Do…" at bounding box center [338, 229] width 384 height 66
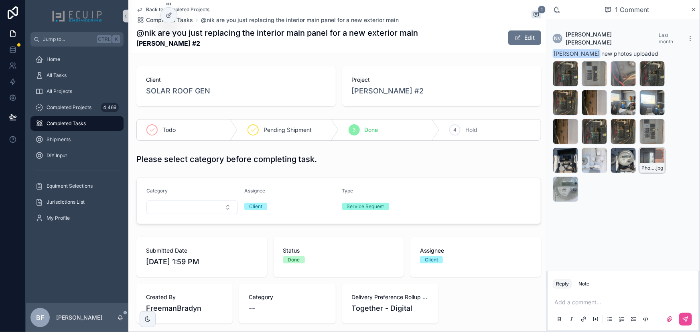
click at [647, 165] on span "Photo_Front_of_Home_include_address_number-1" at bounding box center [648, 168] width 14 height 6
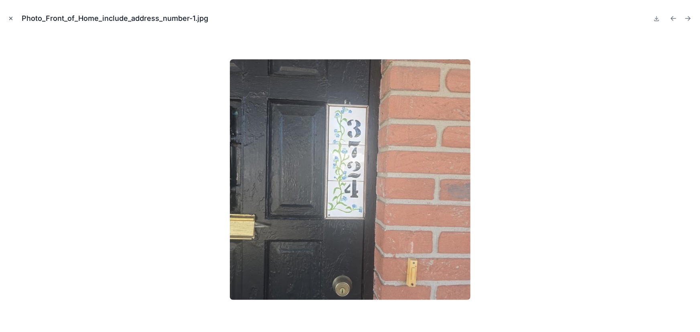
click at [12, 20] on icon "Close modal" at bounding box center [11, 19] width 6 height 6
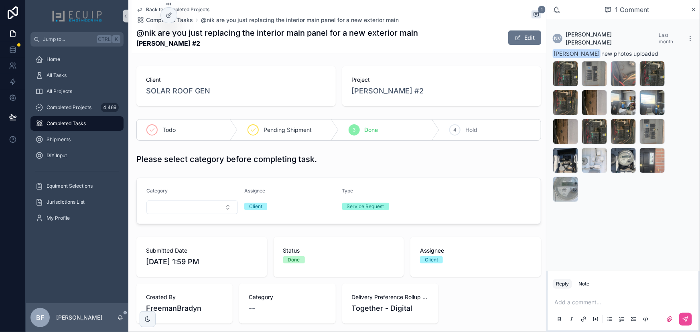
click at [548, 75] on div "NV Nikolaus Vonderheide Last month Bradyn Freeman new photos uploaded Main_Serv…" at bounding box center [623, 118] width 150 height 184
click at [613, 63] on div "Photo_Main_Service_Panel_with_Cover_Removed-15 .jpg" at bounding box center [623, 74] width 26 height 26
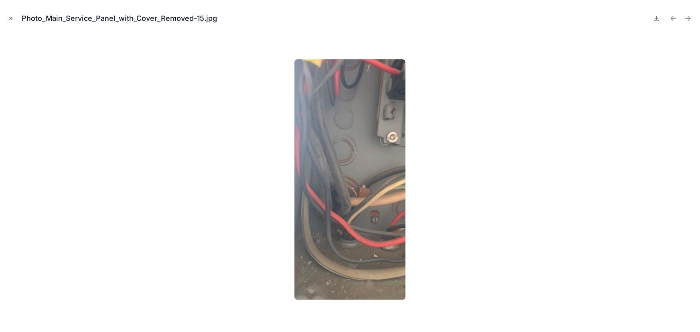
drag, startPoint x: 8, startPoint y: 18, endPoint x: 16, endPoint y: 18, distance: 8.4
click at [8, 18] on icon "Close modal" at bounding box center [11, 19] width 6 height 6
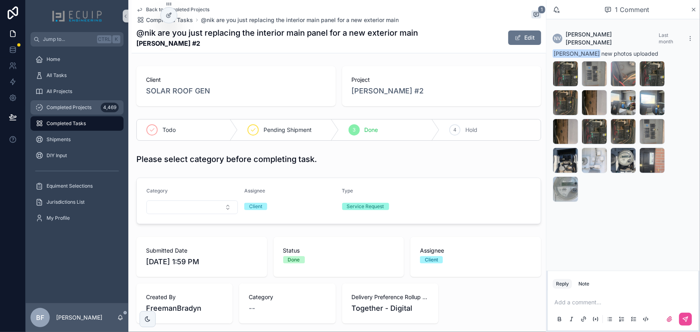
click at [57, 108] on span "Completed Projects" at bounding box center [69, 107] width 45 height 6
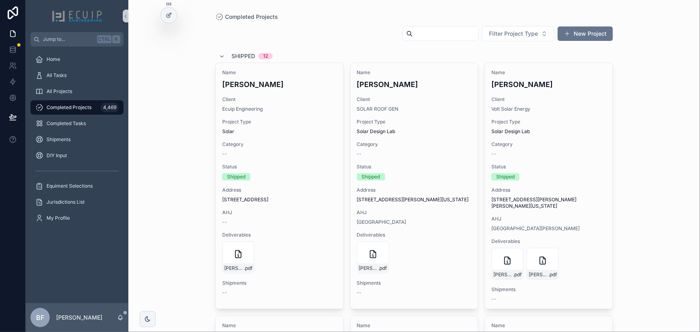
click at [413, 35] on input "scrollable content" at bounding box center [446, 33] width 66 height 11
type input "*****"
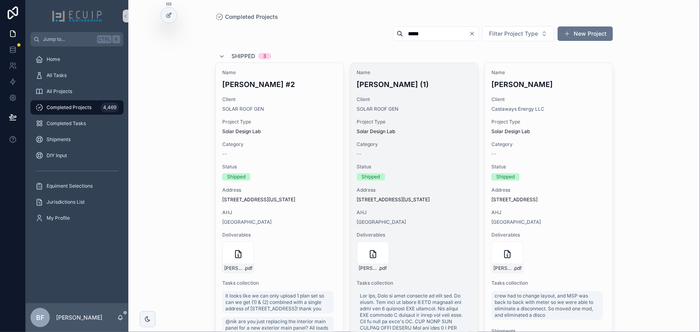
click at [421, 83] on h4 "Eric Wills (1)" at bounding box center [414, 84] width 115 height 11
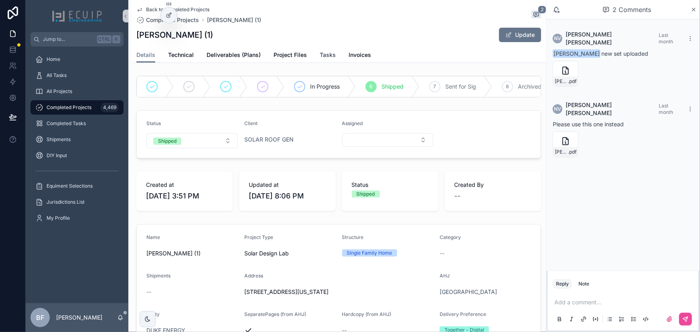
click at [327, 52] on span "Tasks" at bounding box center [328, 55] width 16 height 8
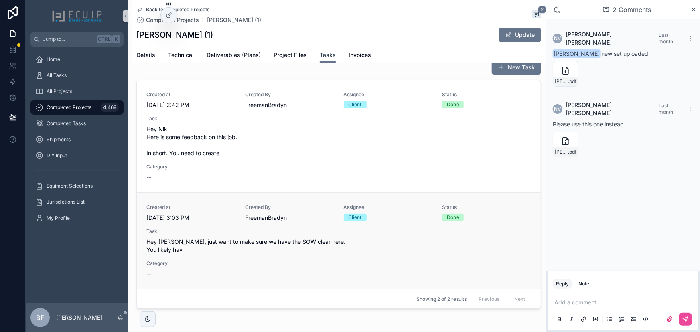
scroll to position [36, 0]
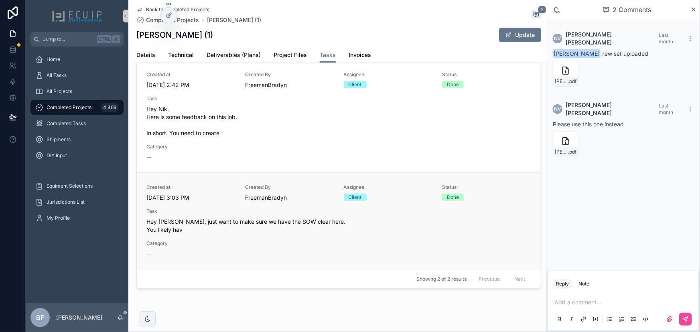
click at [341, 211] on span "Task" at bounding box center [338, 211] width 384 height 6
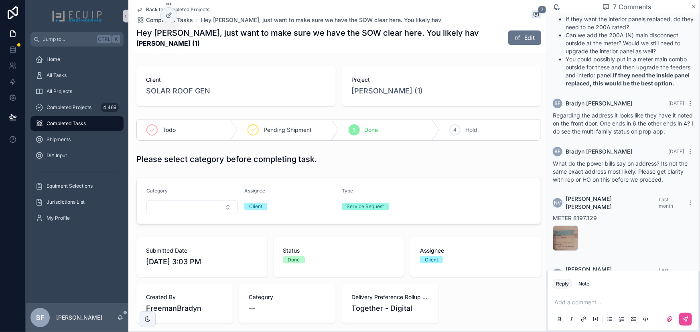
scroll to position [289, 0]
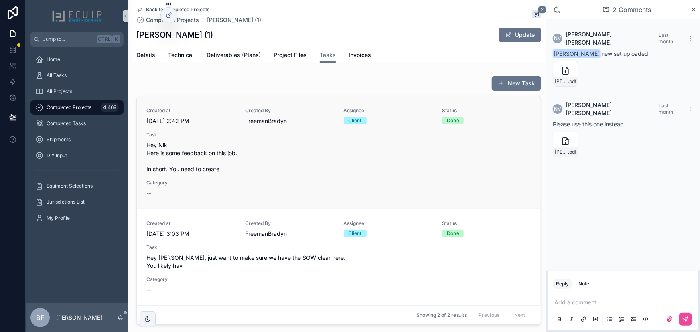
click at [287, 150] on span "Hey Nik, Here is some feedback on this job. In short. You need to create" at bounding box center [338, 157] width 384 height 32
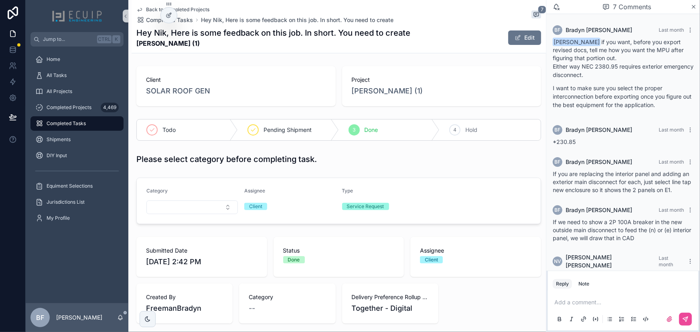
scroll to position [231, 0]
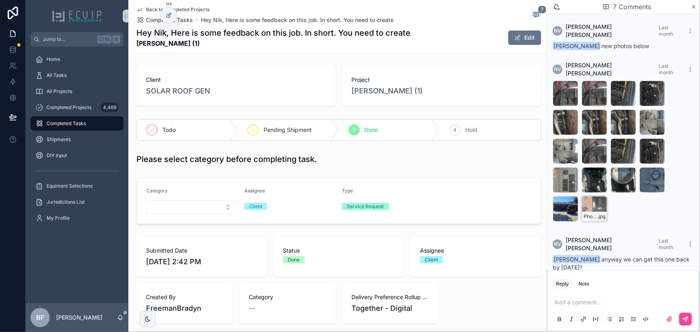
click at [585, 203] on div "Photo_Front_of_Home_include_address_number-2 .jpg" at bounding box center [594, 209] width 26 height 26
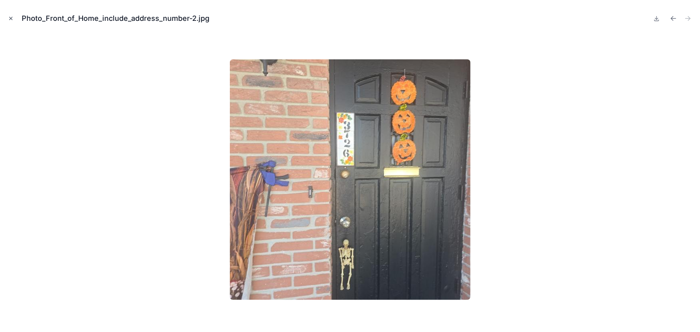
click at [13, 19] on icon "Close modal" at bounding box center [11, 19] width 6 height 6
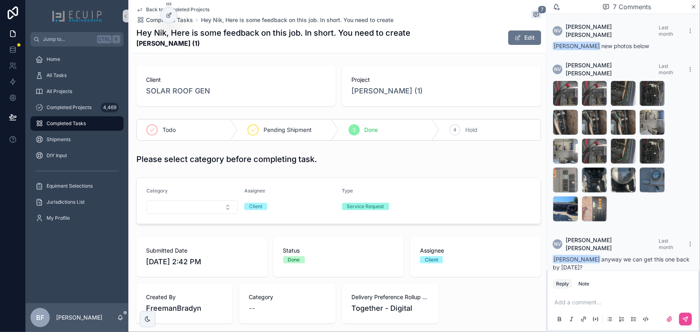
drag, startPoint x: 275, startPoint y: 52, endPoint x: 265, endPoint y: 56, distance: 11.5
click at [275, 52] on div "Back to Completed Projects Completed Tasks Hey Nik, Here is some feedback on th…" at bounding box center [338, 26] width 404 height 53
click at [53, 78] on span "All Tasks" at bounding box center [57, 75] width 20 height 6
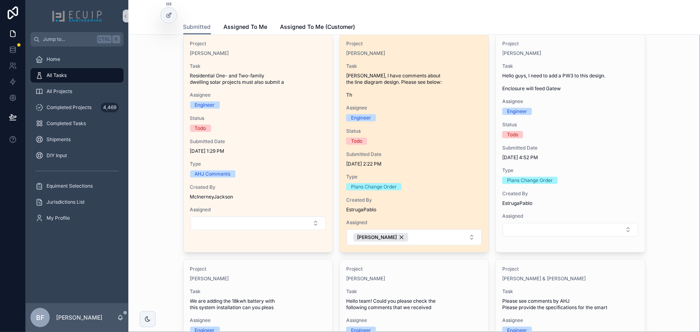
scroll to position [255, 0]
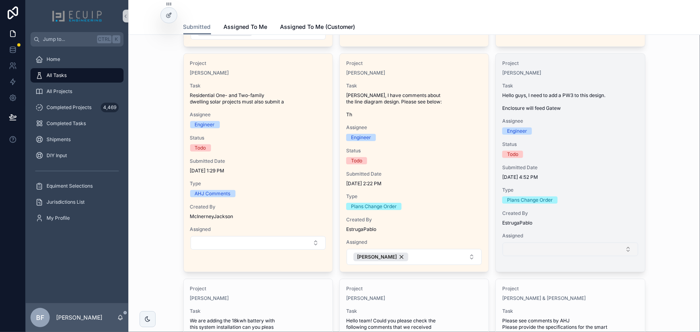
click at [538, 250] on button "Select Button" at bounding box center [569, 250] width 135 height 14
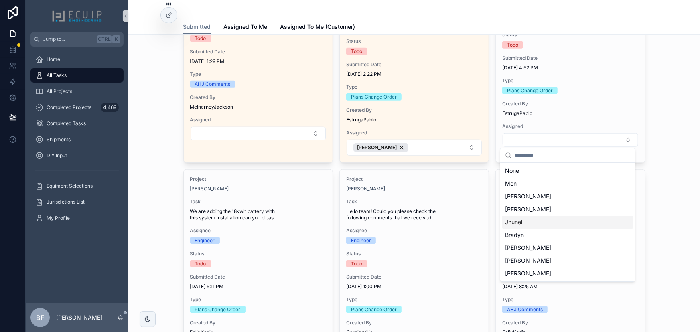
click at [546, 220] on div "Jhunel" at bounding box center [567, 222] width 131 height 13
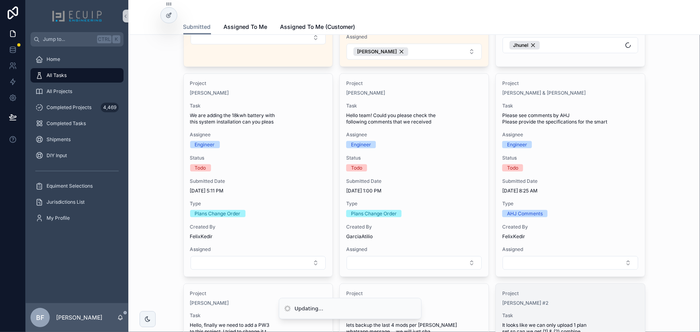
scroll to position [546, 0]
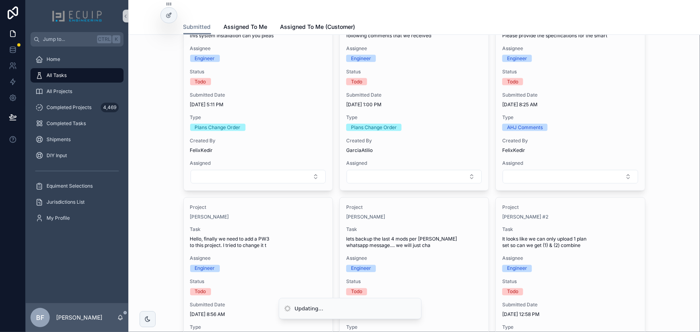
click at [661, 177] on div "Tasks and Requests We prioritize ALL tasks. Please allow 2 business days for up…" at bounding box center [414, 195] width 558 height 1401
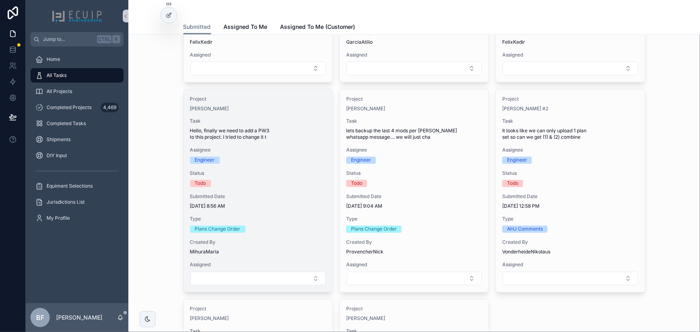
scroll to position [656, 0]
click at [273, 273] on button "Select Button" at bounding box center [257, 278] width 135 height 14
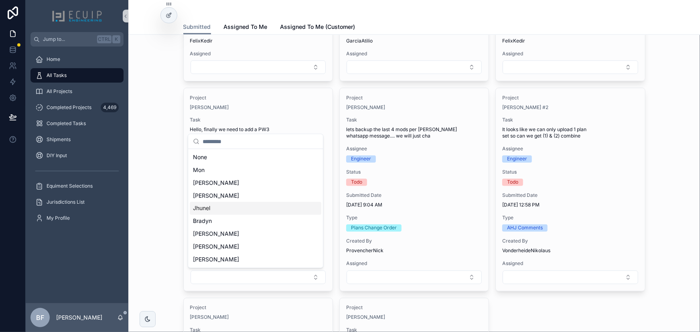
click at [261, 207] on div "Jhunel" at bounding box center [255, 208] width 131 height 13
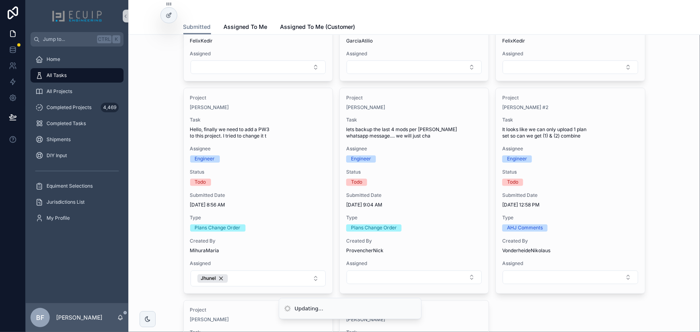
click at [144, 120] on div "Tasks and Requests We prioritize ALL tasks. Please allow 2 business days for up…" at bounding box center [414, 86] width 558 height 1403
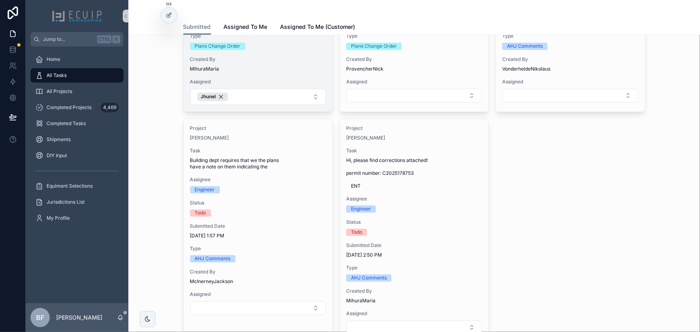
scroll to position [838, 0]
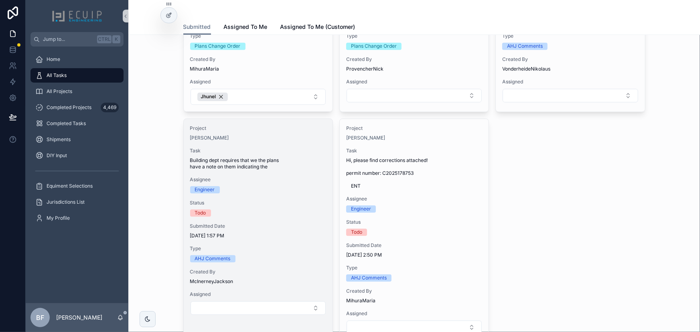
click at [291, 159] on span "Building dept requires that we the plans have a note on them indicating the" at bounding box center [258, 163] width 136 height 13
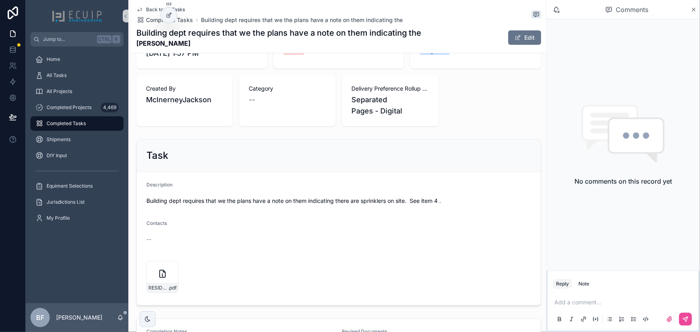
scroll to position [218, 0]
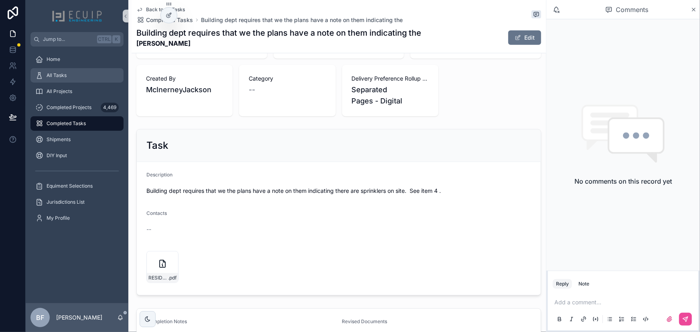
click at [85, 79] on div "All Tasks" at bounding box center [76, 75] width 83 height 13
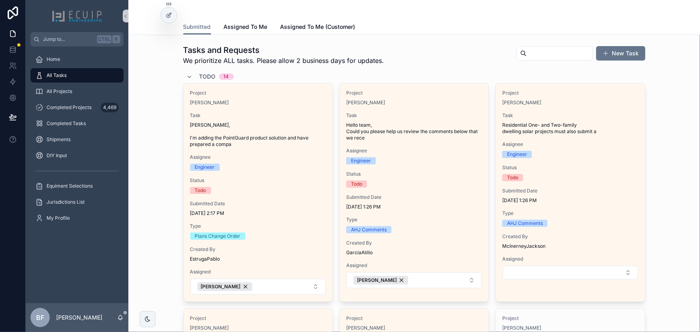
click at [195, 72] on div "Todo 14" at bounding box center [209, 76] width 47 height 13
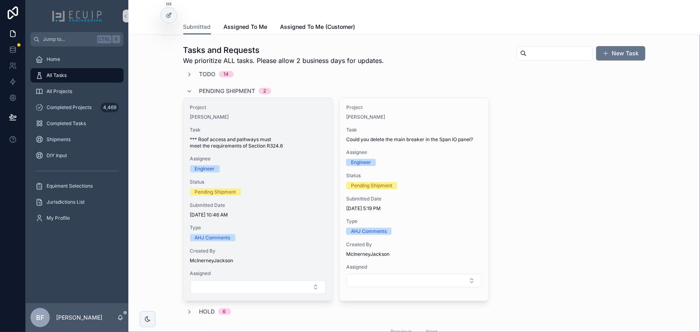
click at [262, 128] on span "Task" at bounding box center [258, 130] width 136 height 6
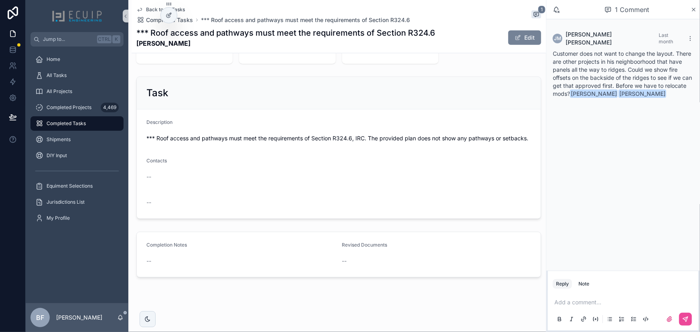
click at [520, 38] on button "Edit" at bounding box center [524, 37] width 33 height 14
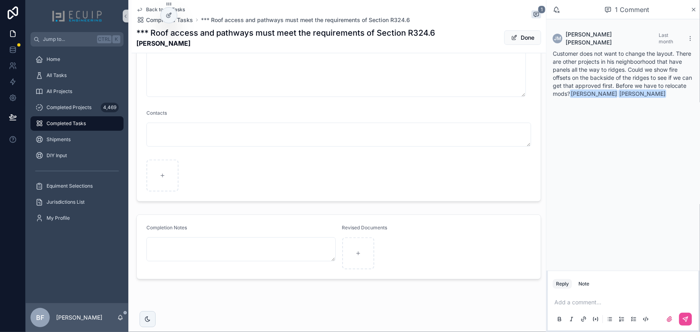
scroll to position [404, 0]
click at [520, 40] on button "Done" at bounding box center [522, 37] width 37 height 14
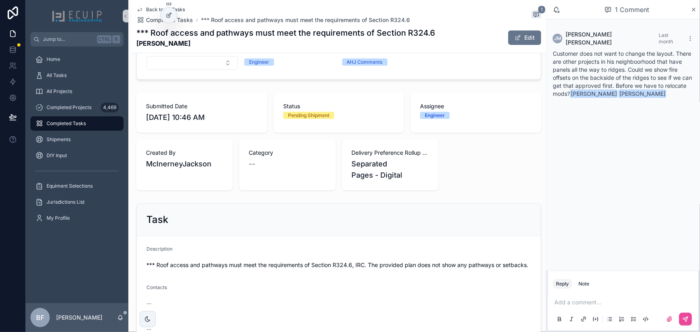
scroll to position [0, 0]
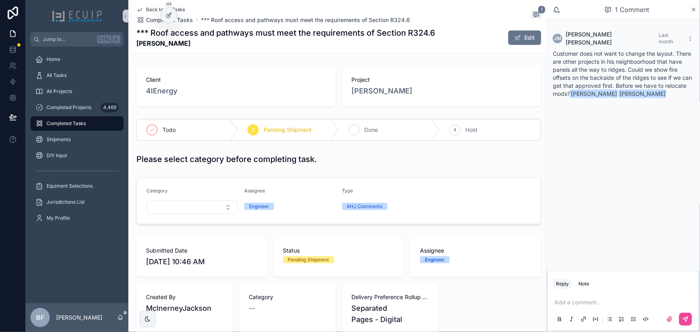
click at [364, 128] on span "Done" at bounding box center [371, 130] width 14 height 8
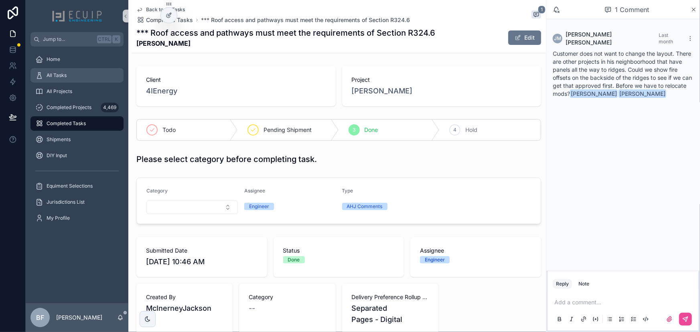
click at [87, 80] on div "All Tasks" at bounding box center [76, 75] width 83 height 13
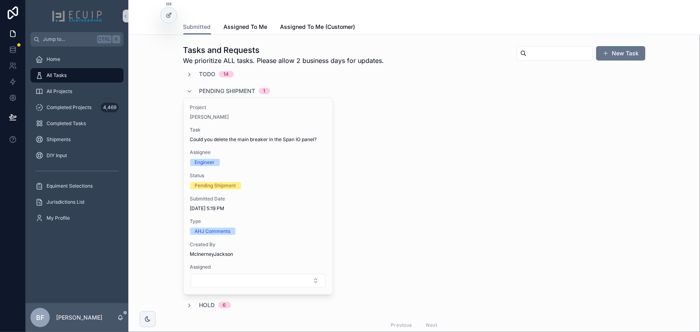
click at [204, 90] on span "Pending Shipment" at bounding box center [227, 91] width 56 height 8
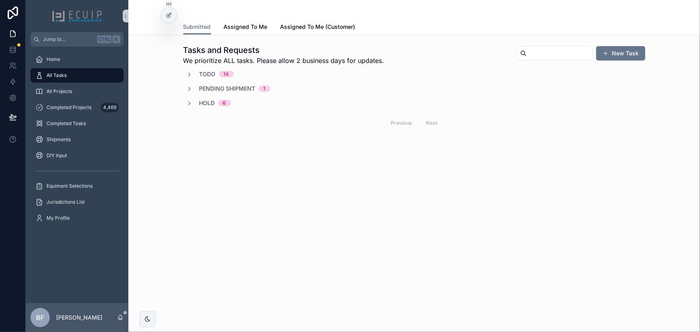
click at [214, 75] on span "Todo" at bounding box center [207, 74] width 16 height 8
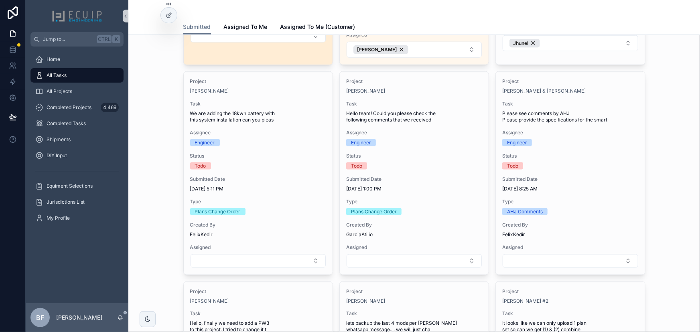
scroll to position [510, 0]
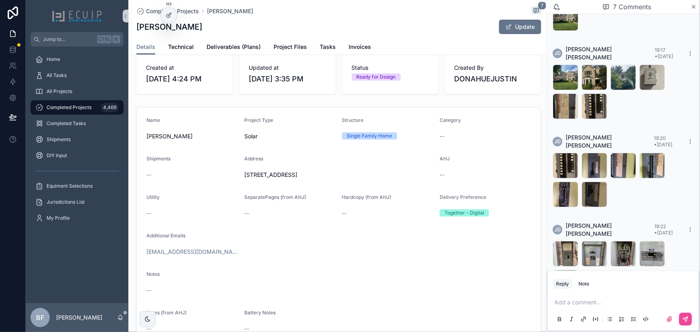
scroll to position [146, 0]
